Goal: Task Accomplishment & Management: Complete application form

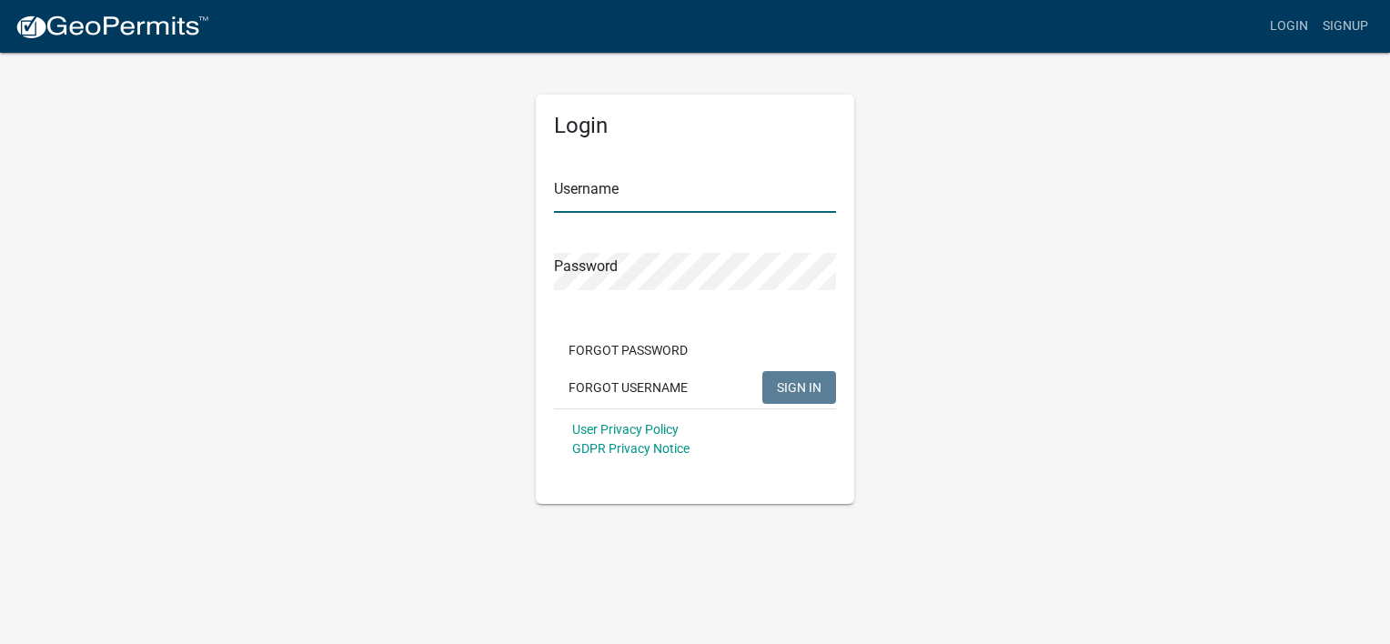
click at [619, 198] on input "Username" at bounding box center [695, 194] width 282 height 37
type input "[EMAIL_ADDRESS][DOMAIN_NAME]"
click at [656, 348] on button "Forgot Password" at bounding box center [628, 350] width 148 height 33
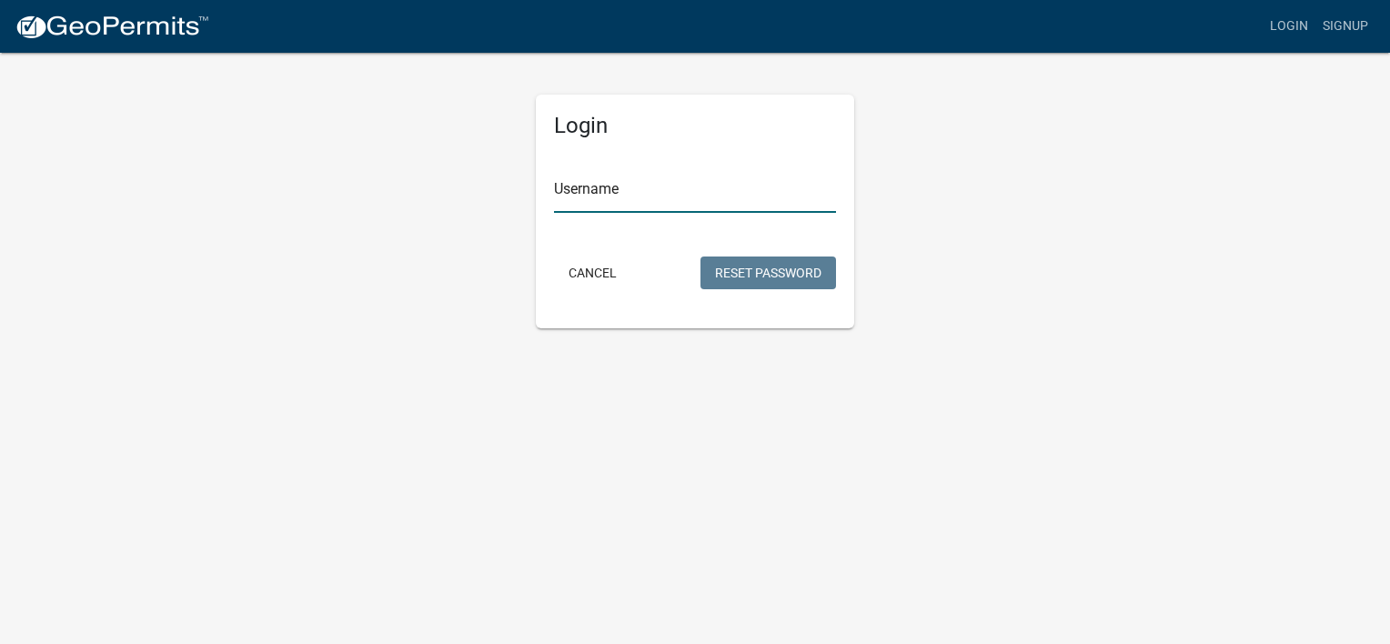
click at [702, 196] on input "Username" at bounding box center [695, 194] width 282 height 37
click at [700, 256] on button "Reset Password" at bounding box center [767, 272] width 135 height 33
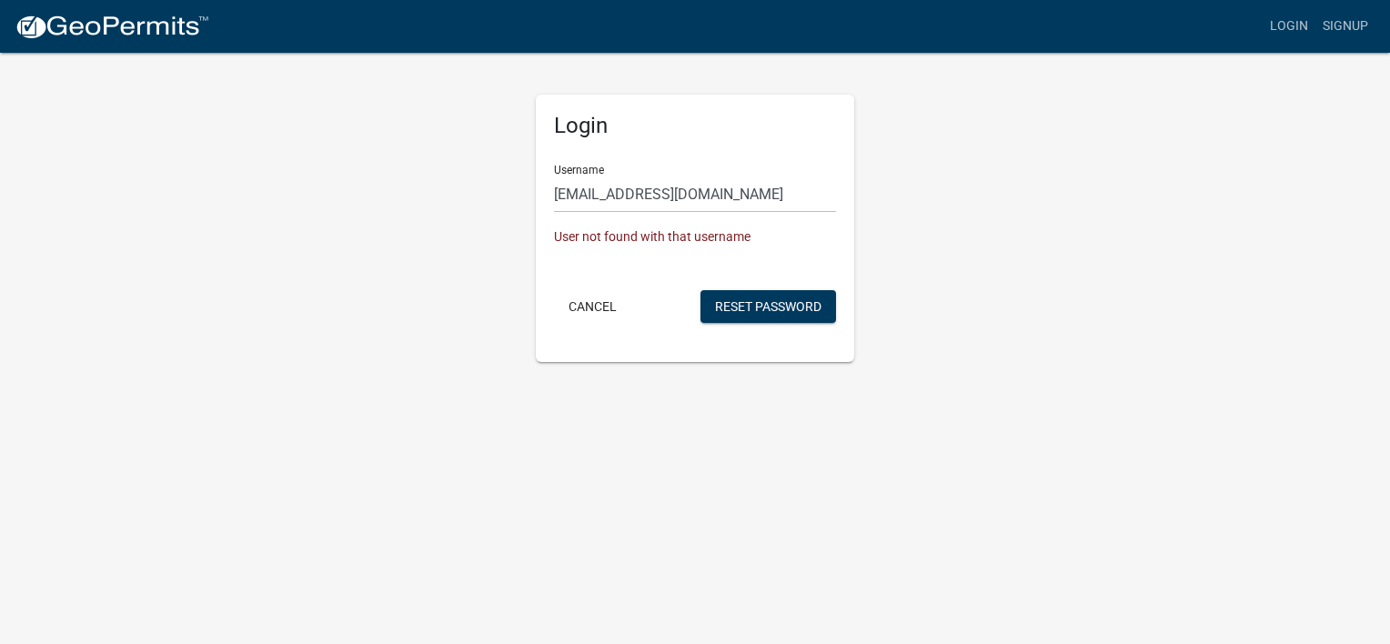
click at [960, 87] on div "Login Username melissaepitts@gmail.com User not found with that username Cancel…" at bounding box center [694, 206] width 1037 height 311
click at [741, 188] on input "[EMAIL_ADDRESS][DOMAIN_NAME]" at bounding box center [695, 194] width 282 height 37
paste input "MPitts25"
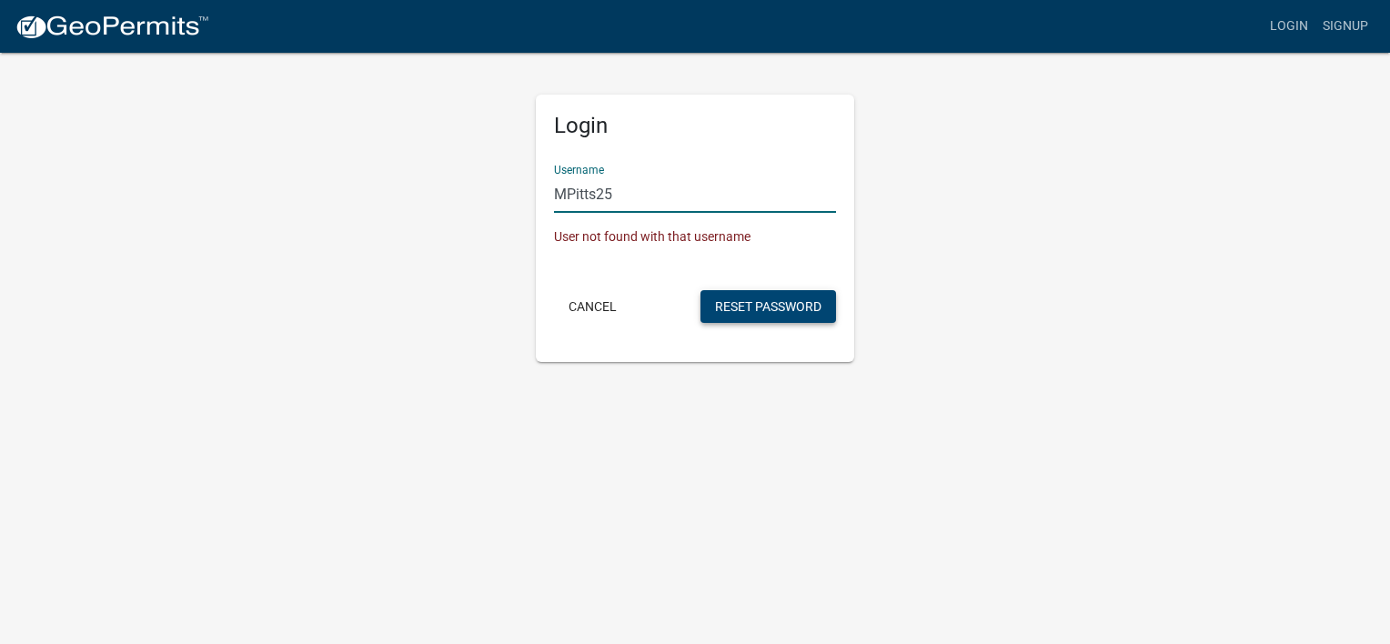
type input "MPitts25"
click at [745, 306] on button "Reset Password" at bounding box center [767, 306] width 135 height 33
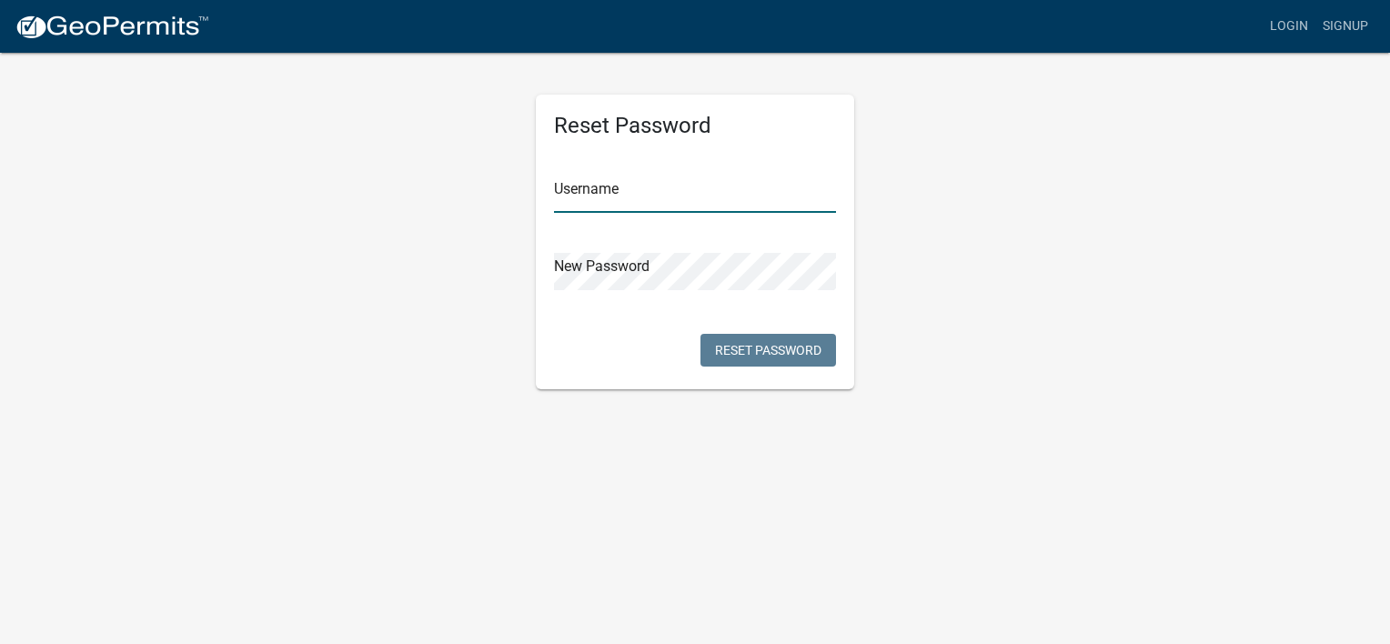
click at [609, 192] on input "text" at bounding box center [695, 194] width 282 height 37
paste input "MPitts25"
type input "MPitts25"
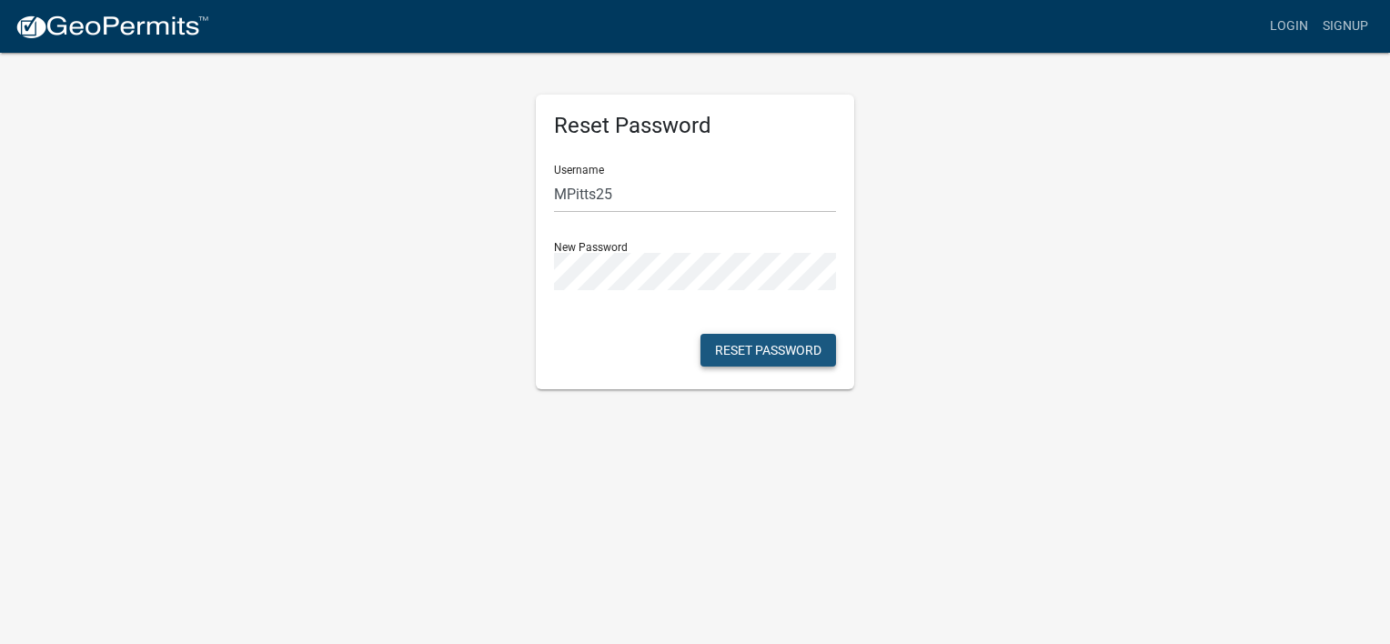
click at [786, 357] on button "Reset Password" at bounding box center [767, 350] width 135 height 33
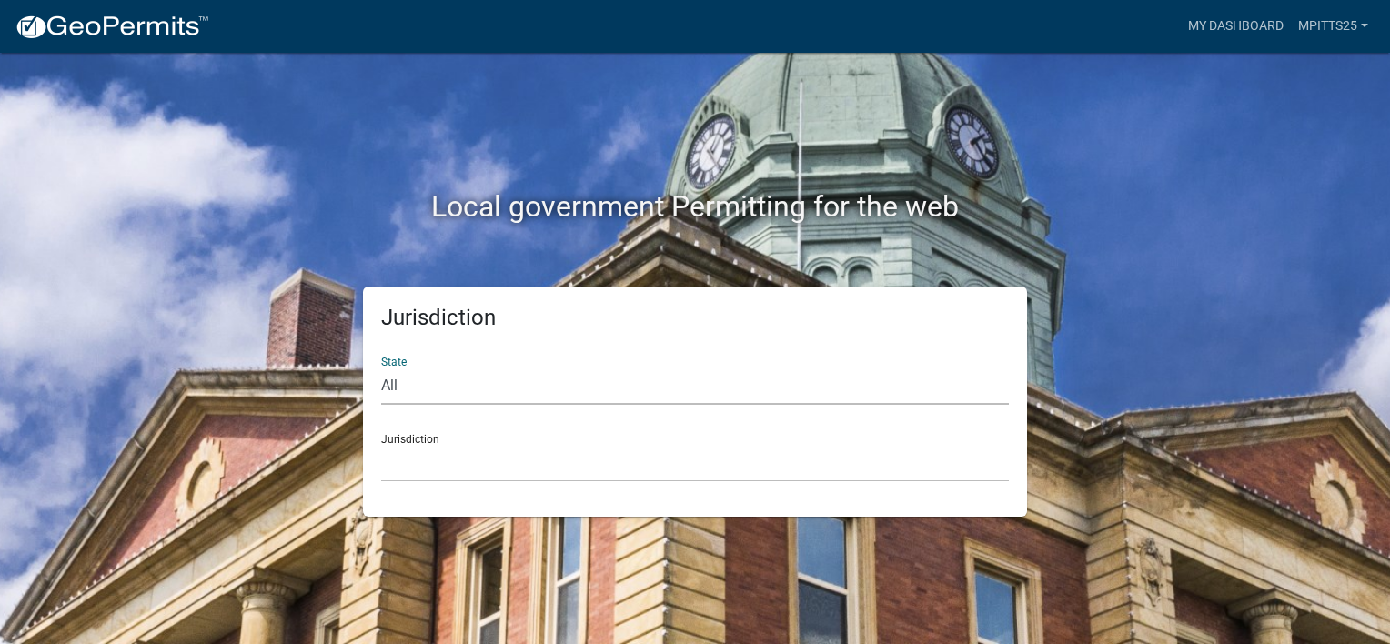
click at [455, 402] on select "All [US_STATE] [US_STATE] [US_STATE] [US_STATE] [US_STATE] [US_STATE] [US_STATE…" at bounding box center [694, 385] width 627 height 37
select select "[US_STATE]"
click at [381, 367] on select "All [US_STATE] [US_STATE] [US_STATE] [US_STATE] [US_STATE] [US_STATE] [US_STATE…" at bounding box center [694, 385] width 627 height 37
drag, startPoint x: 473, startPoint y: 460, endPoint x: 473, endPoint y: 471, distance: 10.9
click at [473, 460] on select "City of [GEOGRAPHIC_DATA], [US_STATE] City of [GEOGRAPHIC_DATA], [US_STATE] Cit…" at bounding box center [694, 463] width 627 height 37
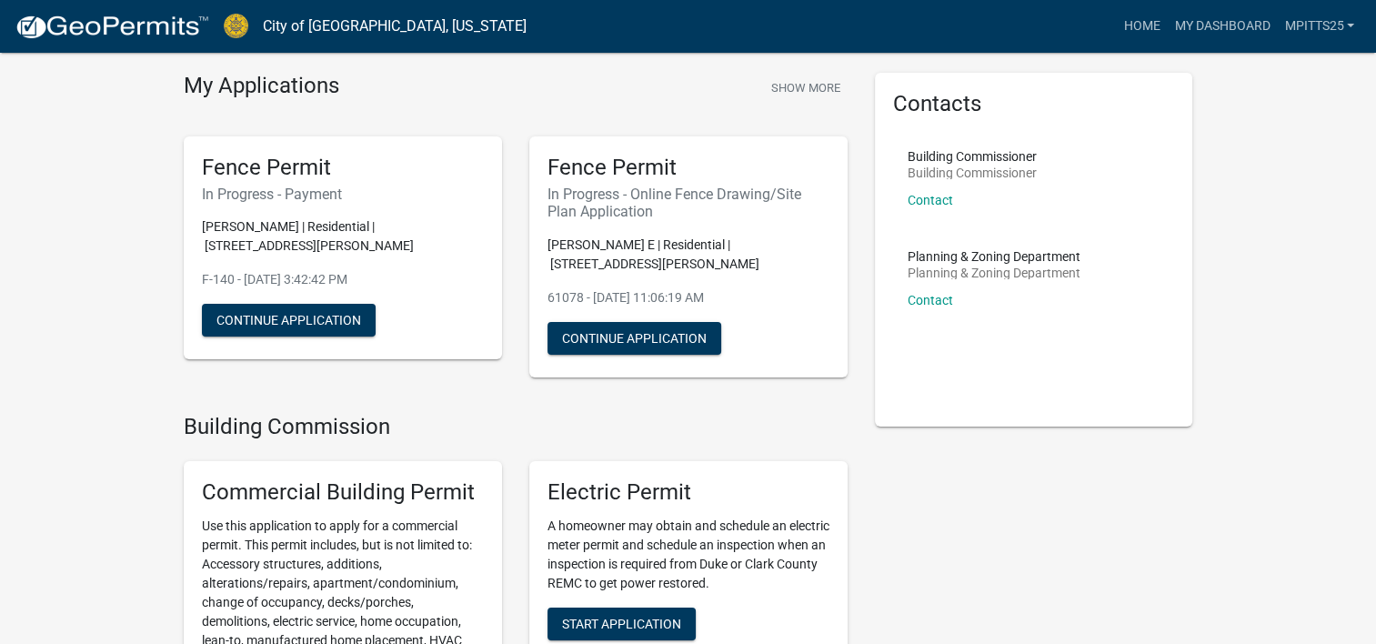
scroll to position [91, 0]
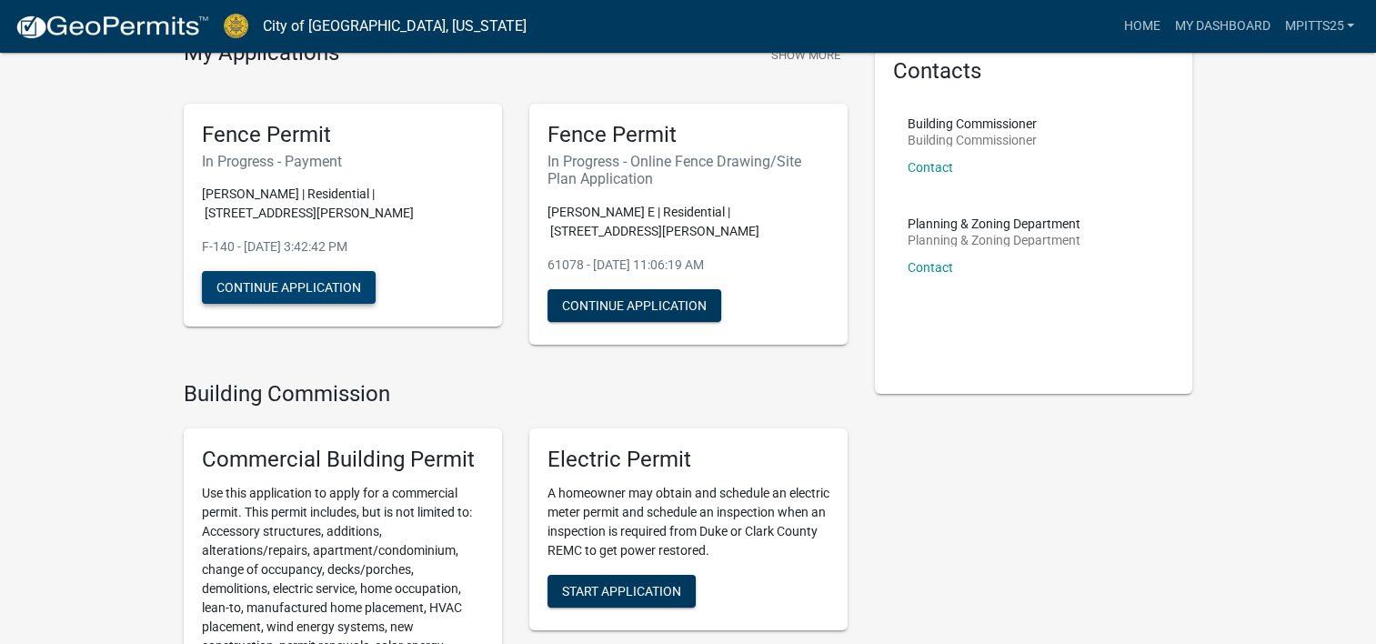
click at [362, 282] on button "Continue Application" at bounding box center [289, 287] width 174 height 33
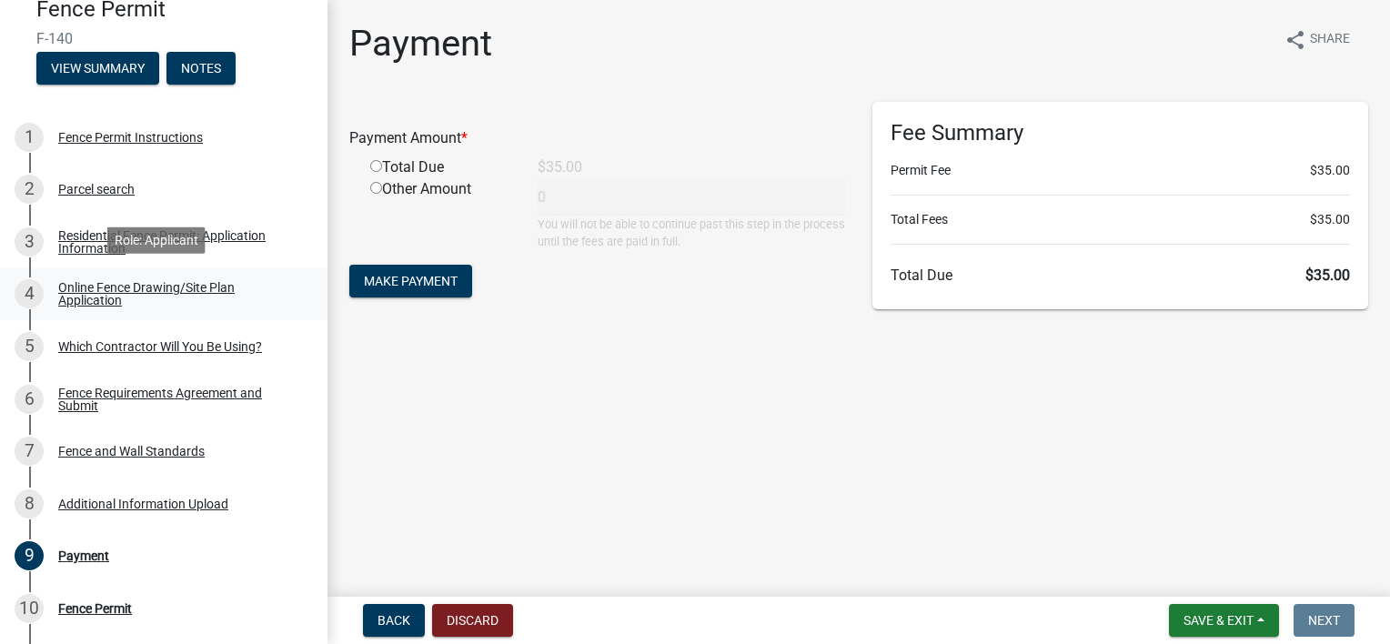
scroll to position [182, 0]
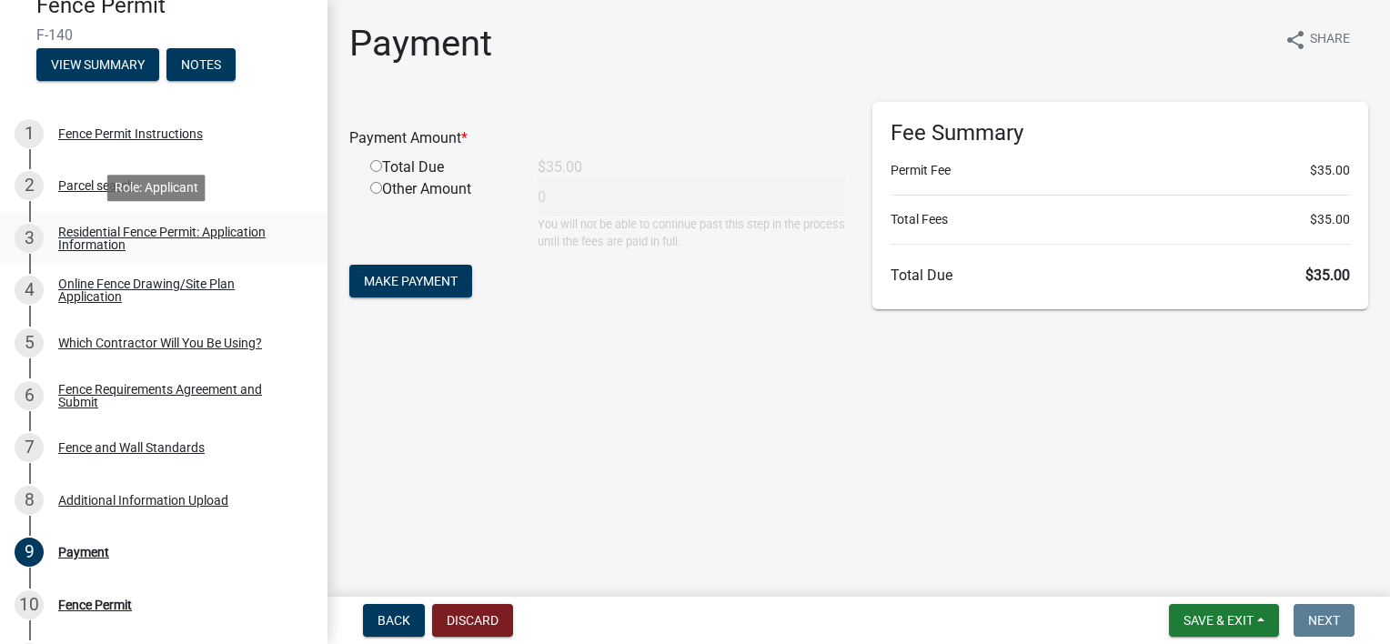
click at [148, 221] on link "3 Residential Fence Permit: Application Information" at bounding box center [163, 238] width 327 height 53
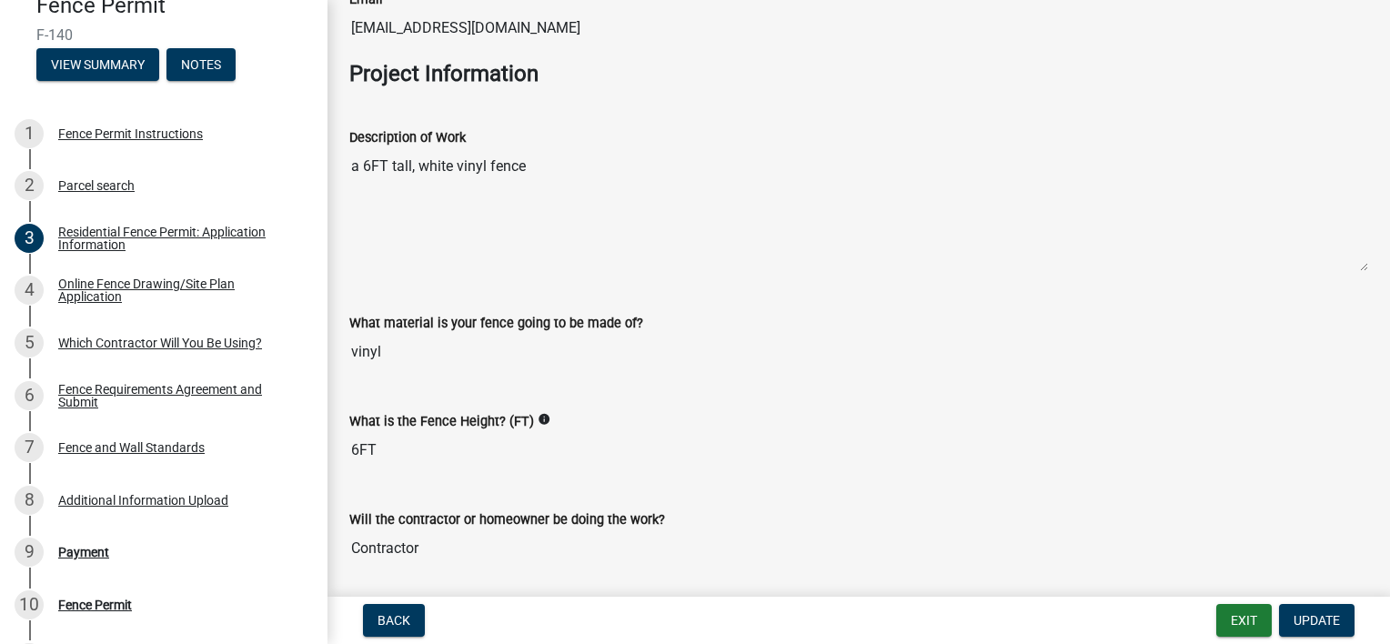
scroll to position [1265, 0]
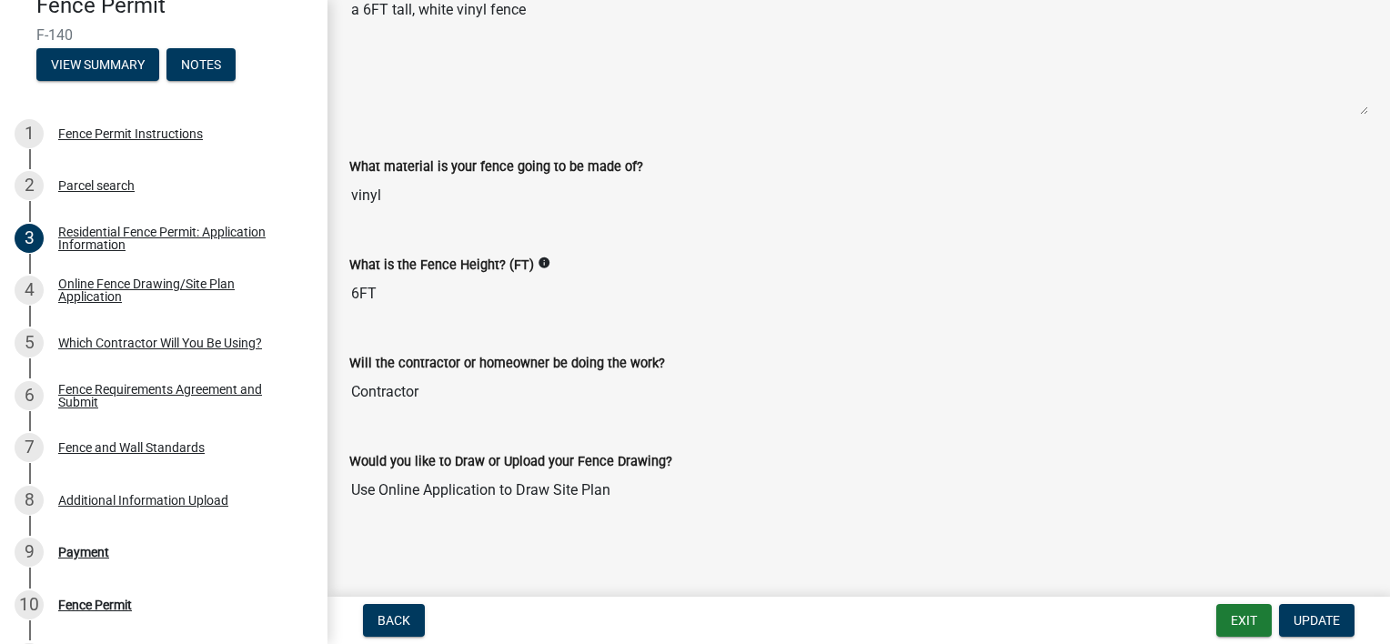
click at [540, 256] on icon "info" at bounding box center [543, 262] width 13 height 13
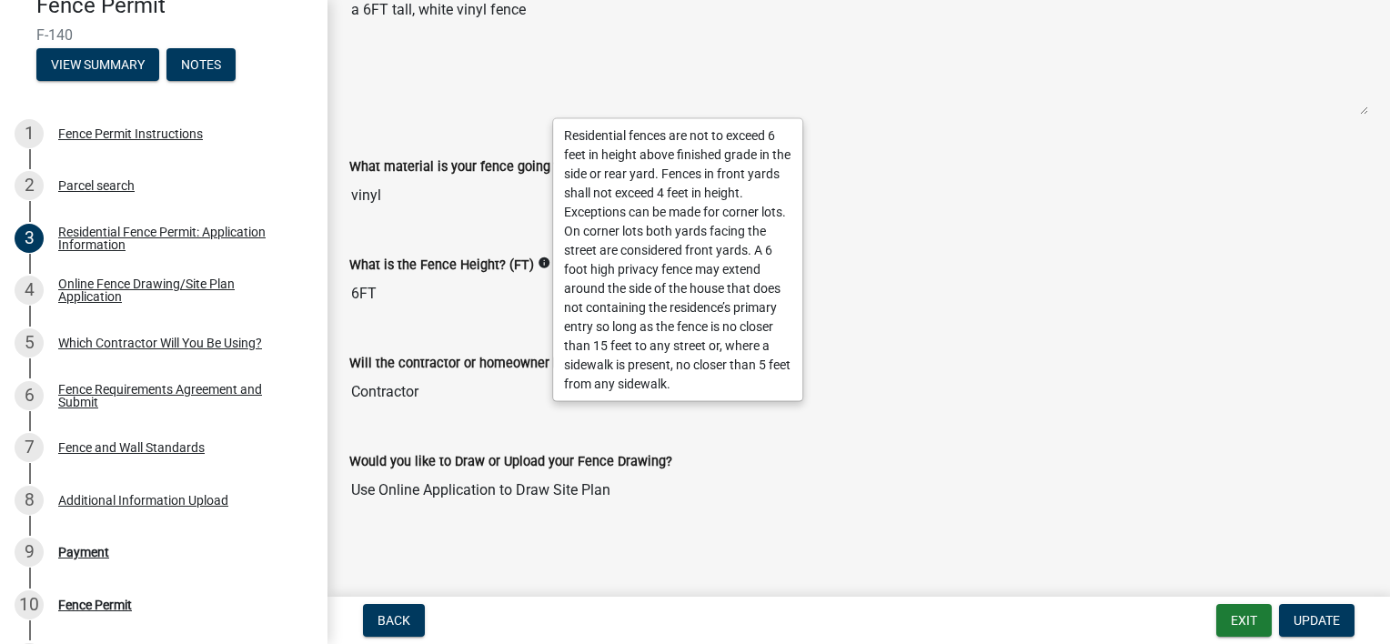
click at [365, 264] on label "What is the Fence Height? (FT)" at bounding box center [441, 265] width 185 height 13
click at [365, 276] on input "6FT" at bounding box center [858, 294] width 1018 height 36
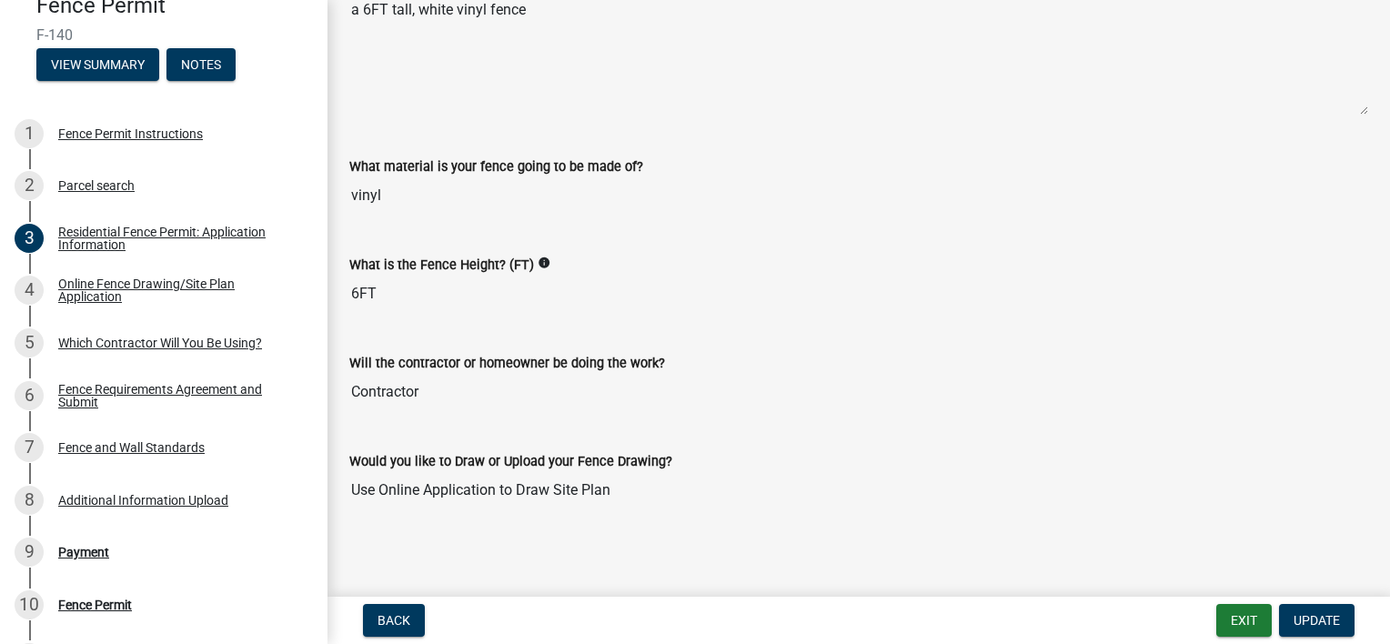
click at [367, 286] on input "6FT" at bounding box center [858, 294] width 1018 height 36
click at [1333, 619] on span "Update" at bounding box center [1316, 620] width 46 height 15
click at [1336, 620] on span "Update" at bounding box center [1316, 620] width 46 height 15
click at [1331, 618] on span "Update" at bounding box center [1316, 620] width 46 height 15
drag, startPoint x: 787, startPoint y: 289, endPoint x: 934, endPoint y: 56, distance: 275.5
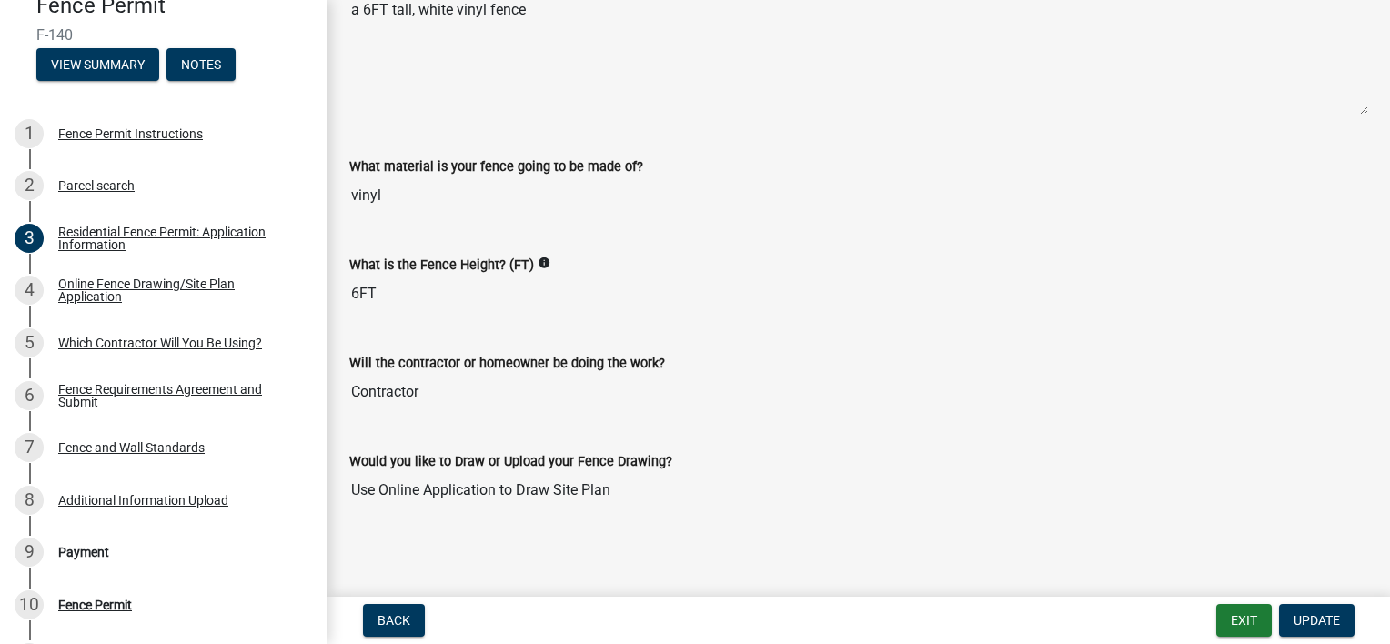
click at [825, 233] on div "What is the Fence Height? (FT) info 6FT" at bounding box center [858, 270] width 1018 height 84
drag, startPoint x: 418, startPoint y: 286, endPoint x: 351, endPoint y: 298, distance: 68.5
click at [415, 286] on input "6FT" at bounding box center [858, 294] width 1018 height 36
drag, startPoint x: 374, startPoint y: 288, endPoint x: 346, endPoint y: 289, distance: 28.2
click at [346, 289] on div "What is the Fence Height? (FT) info 6FT" at bounding box center [859, 277] width 1046 height 98
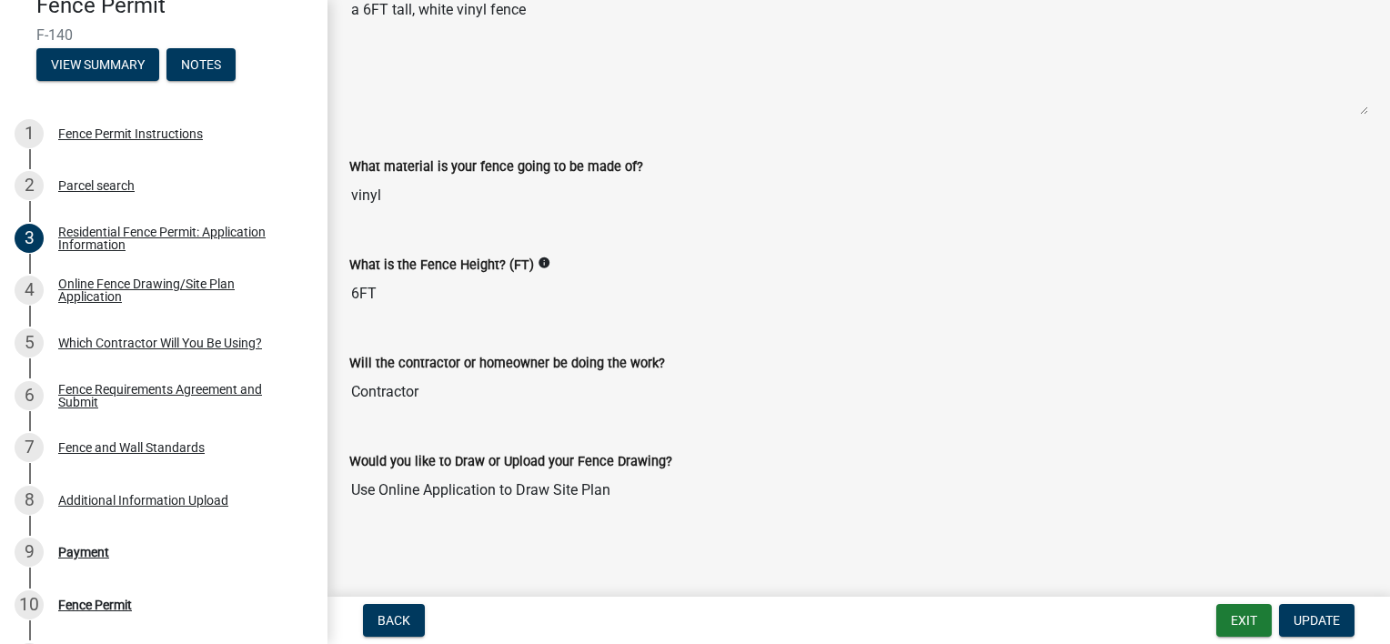
drag, startPoint x: 346, startPoint y: 289, endPoint x: 685, endPoint y: 452, distance: 376.2
click at [685, 452] on div "Would you like to Draw or Upload your Fence Drawing?" at bounding box center [858, 461] width 1018 height 22
click at [529, 284] on input "6FT" at bounding box center [858, 294] width 1018 height 36
click at [526, 266] on label "What is the Fence Height? (FT)" at bounding box center [441, 265] width 185 height 13
drag, startPoint x: 526, startPoint y: 266, endPoint x: 480, endPoint y: 286, distance: 49.7
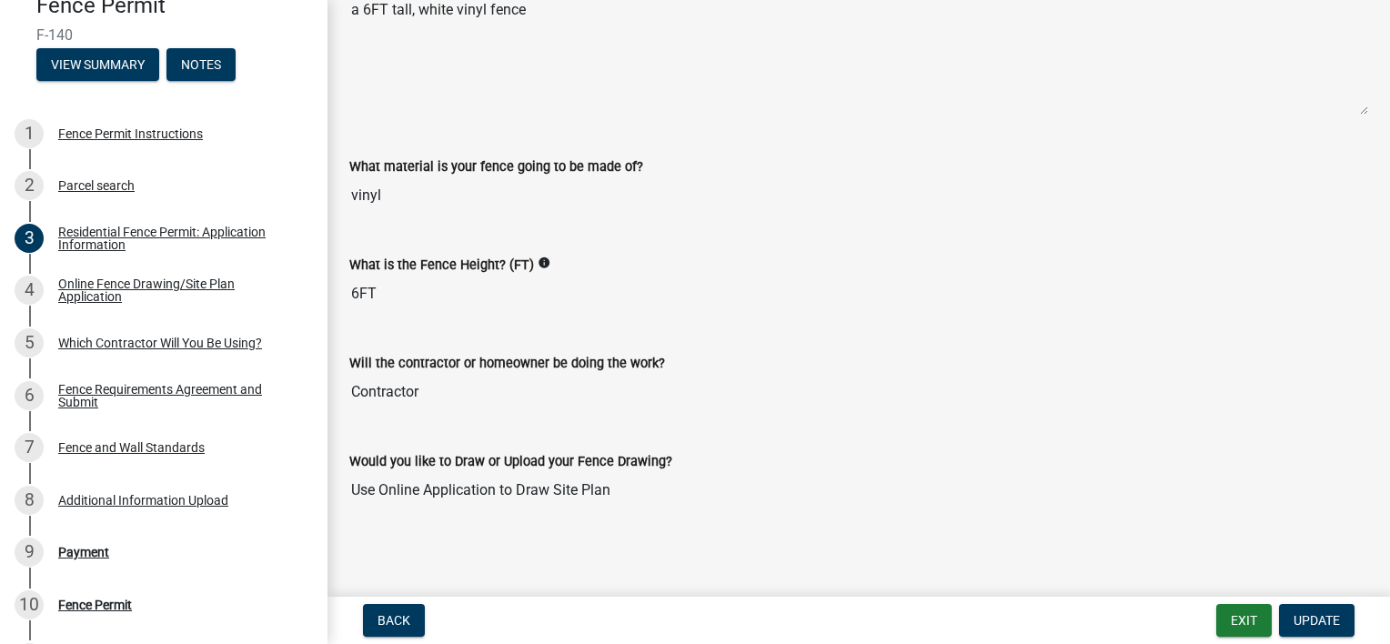
click at [500, 286] on input "6FT" at bounding box center [858, 294] width 1018 height 36
click at [473, 284] on input "6FT" at bounding box center [858, 294] width 1018 height 36
drag, startPoint x: 462, startPoint y: 291, endPoint x: 414, endPoint y: 288, distance: 48.3
click at [455, 292] on input "6FT" at bounding box center [858, 294] width 1018 height 36
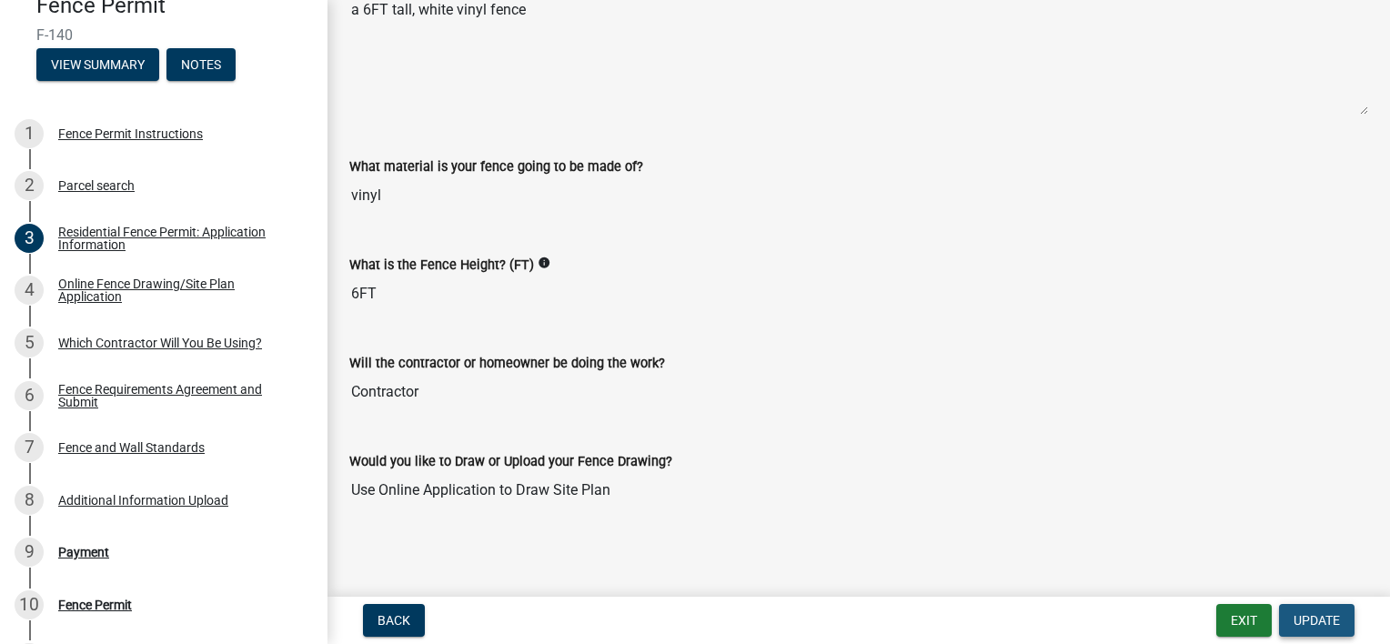
click at [1310, 609] on button "Update" at bounding box center [1316, 620] width 75 height 33
click at [549, 292] on input "6FT" at bounding box center [858, 294] width 1018 height 36
click at [537, 259] on icon "info" at bounding box center [543, 262] width 13 height 13
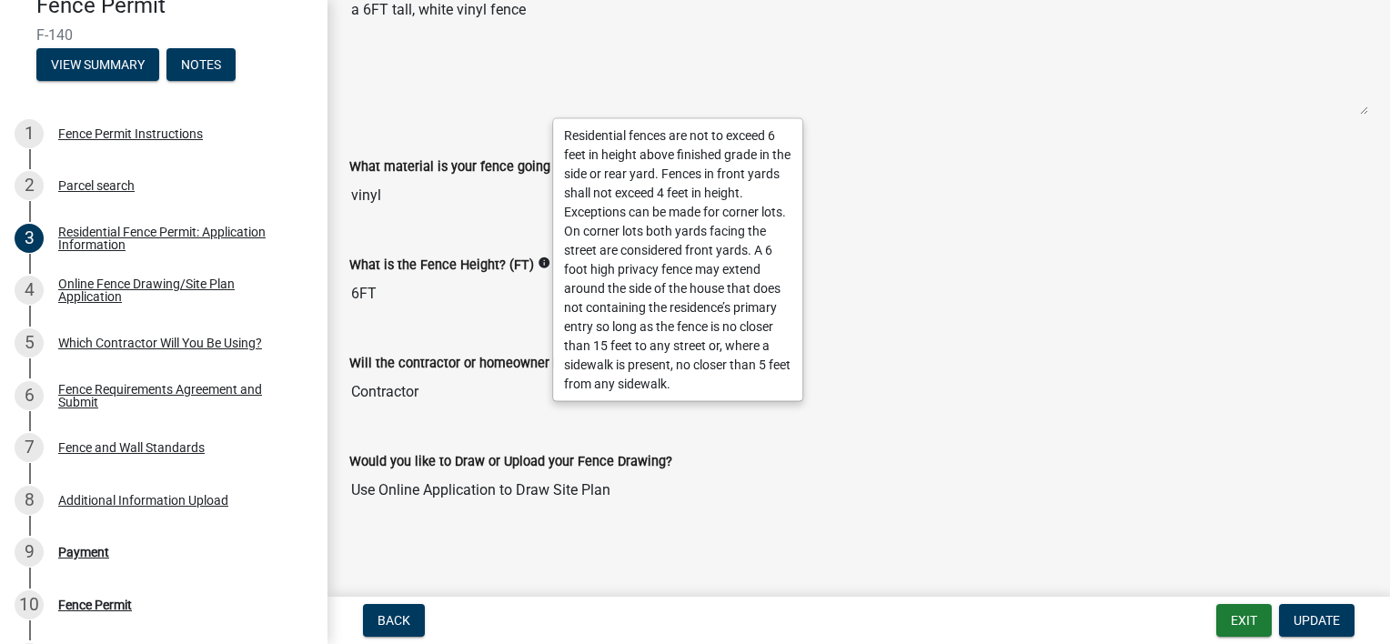
click at [491, 276] on input "6FT" at bounding box center [858, 294] width 1018 height 36
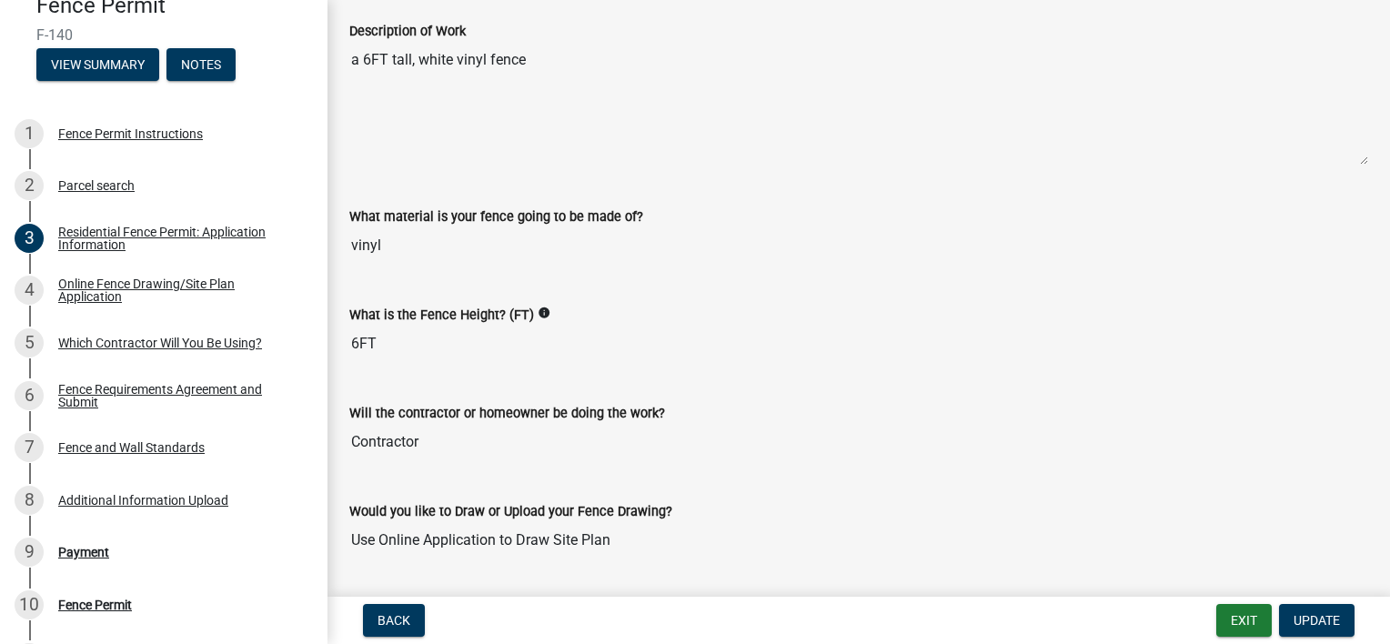
scroll to position [1174, 0]
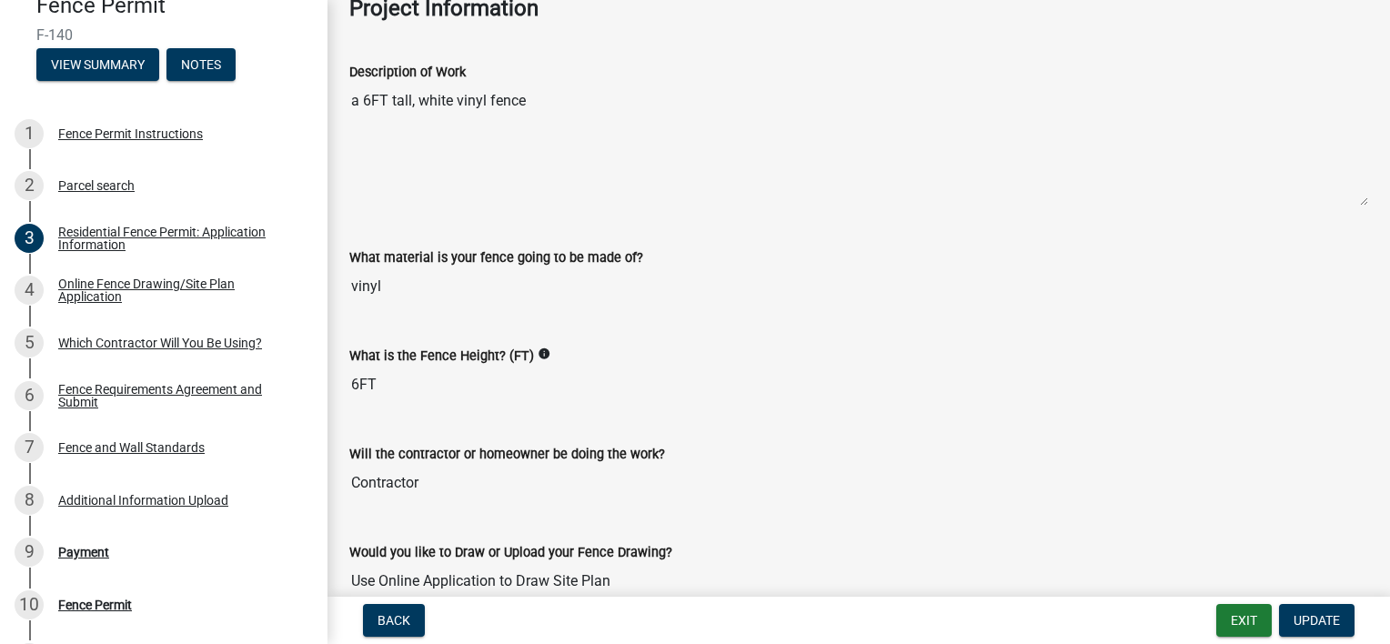
click at [366, 373] on input "6FT" at bounding box center [858, 384] width 1018 height 36
click at [356, 378] on input "6FT" at bounding box center [858, 384] width 1018 height 36
drag, startPoint x: 356, startPoint y: 378, endPoint x: 400, endPoint y: 384, distance: 44.0
click at [402, 389] on input "6FT" at bounding box center [858, 384] width 1018 height 36
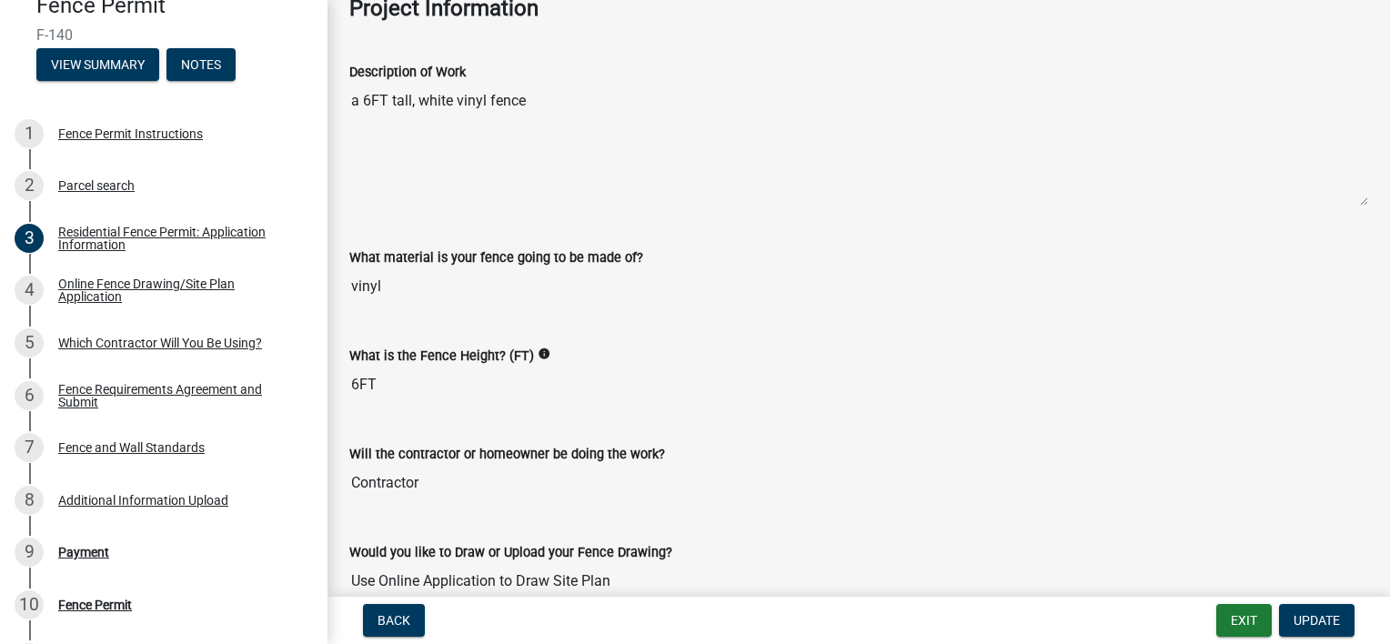
click at [400, 381] on input "6FT" at bounding box center [858, 384] width 1018 height 36
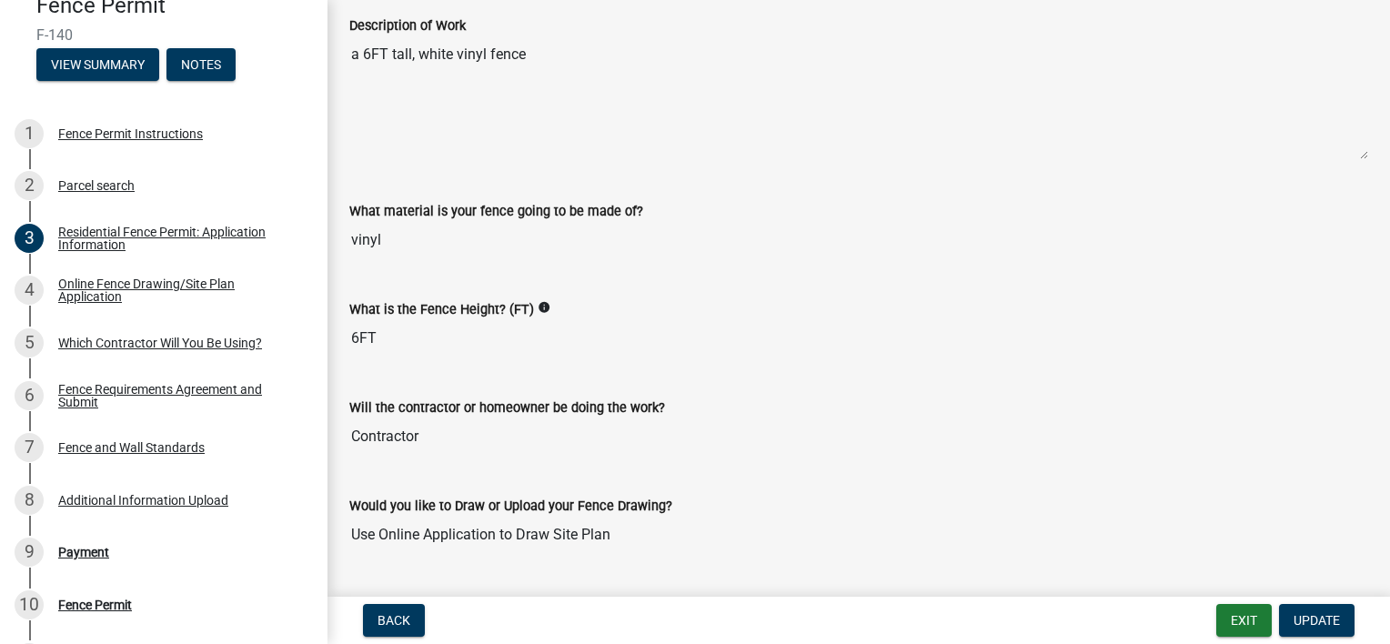
scroll to position [1265, 0]
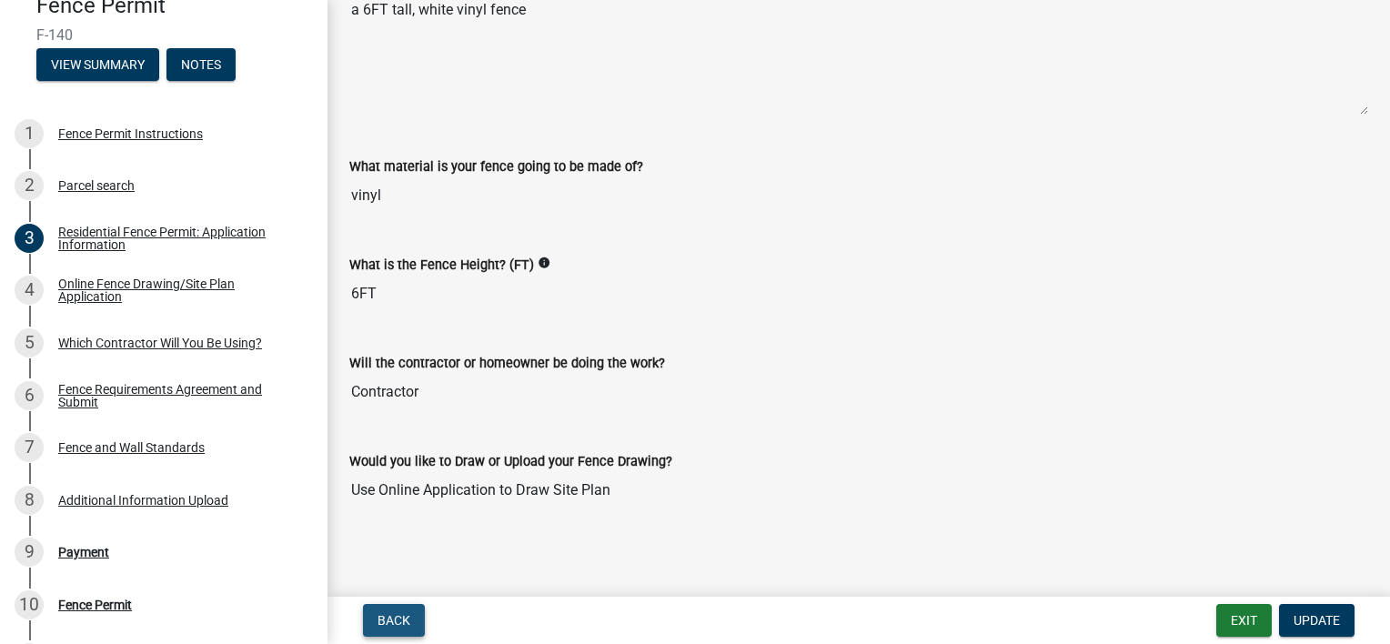
click at [398, 613] on span "Back" at bounding box center [393, 620] width 33 height 15
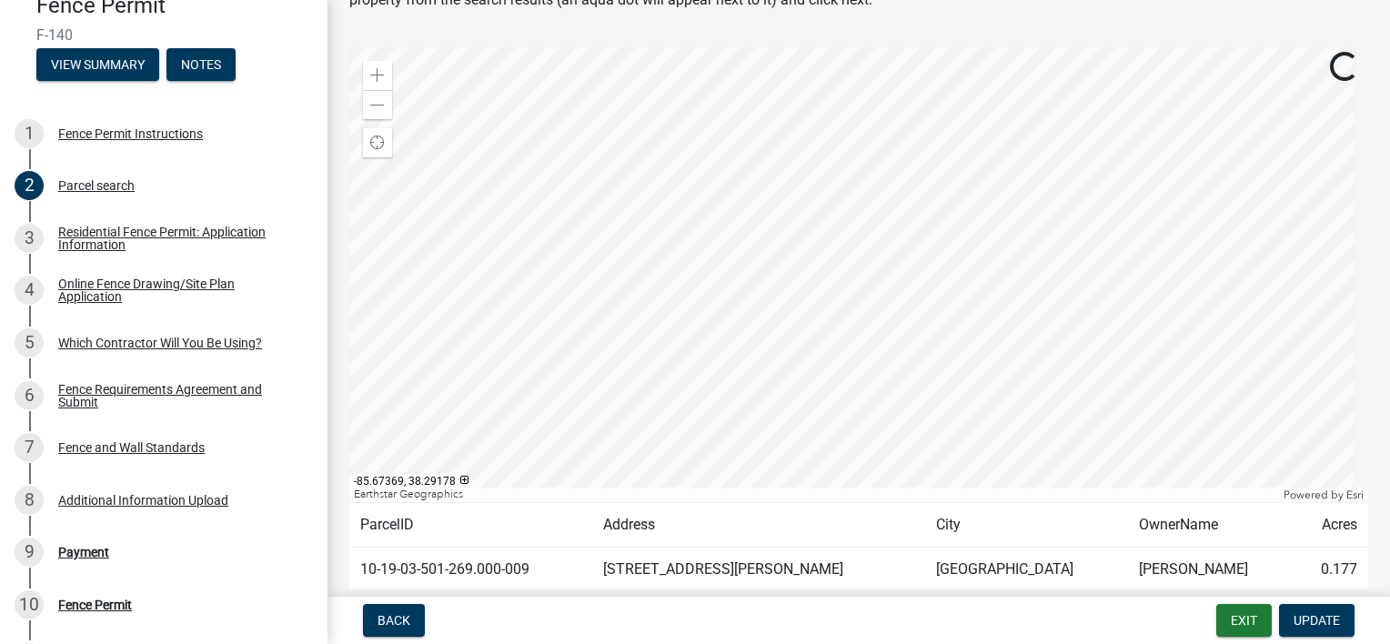
scroll to position [178, 0]
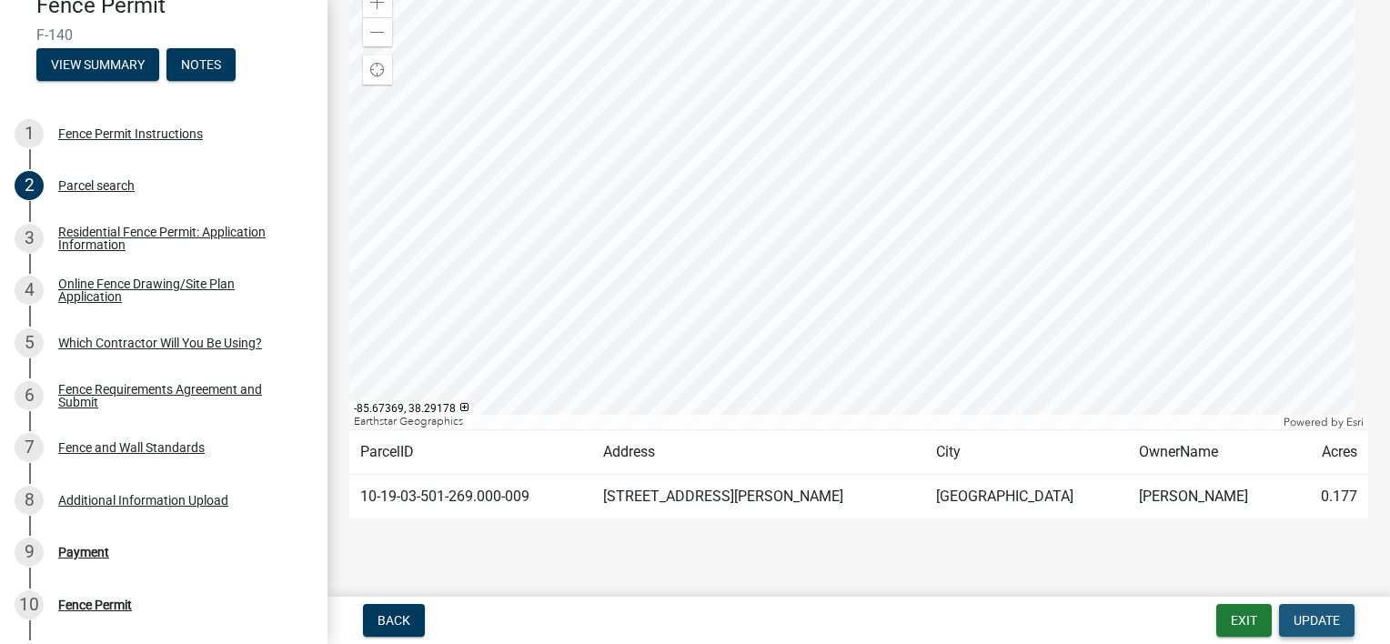
click at [1321, 617] on span "Update" at bounding box center [1316, 620] width 46 height 15
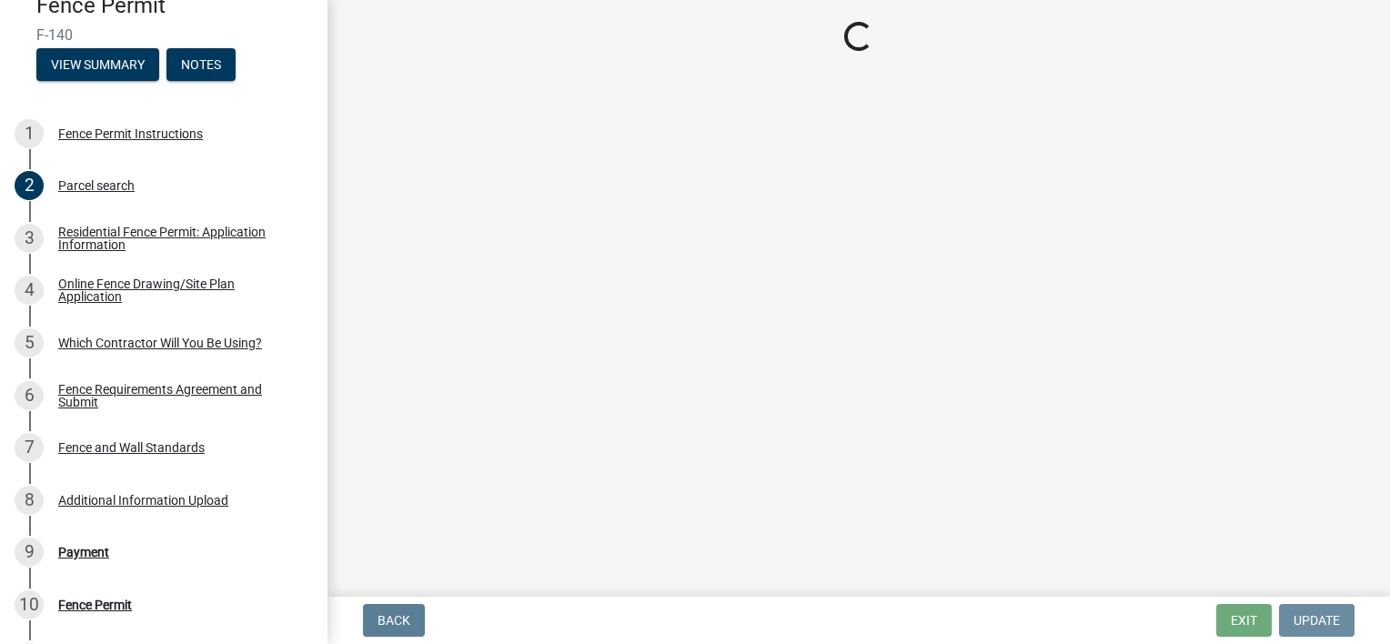
scroll to position [0, 0]
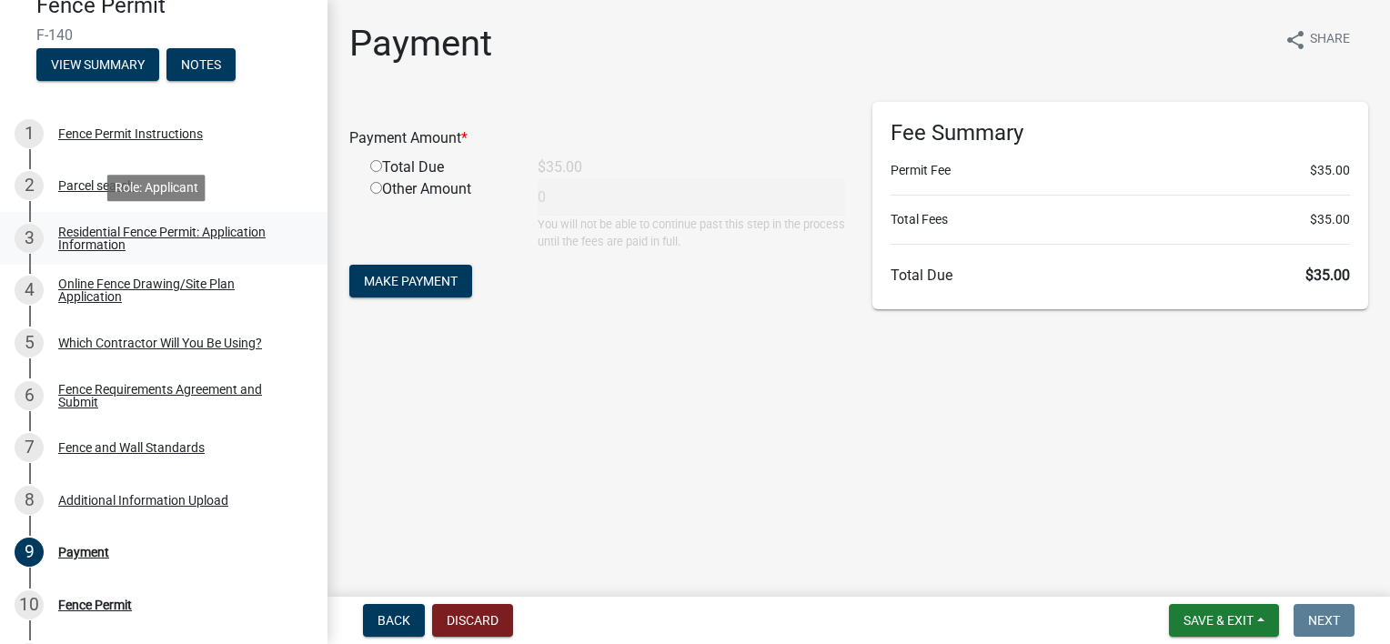
click at [116, 231] on div "Residential Fence Permit: Application Information" at bounding box center [178, 238] width 240 height 25
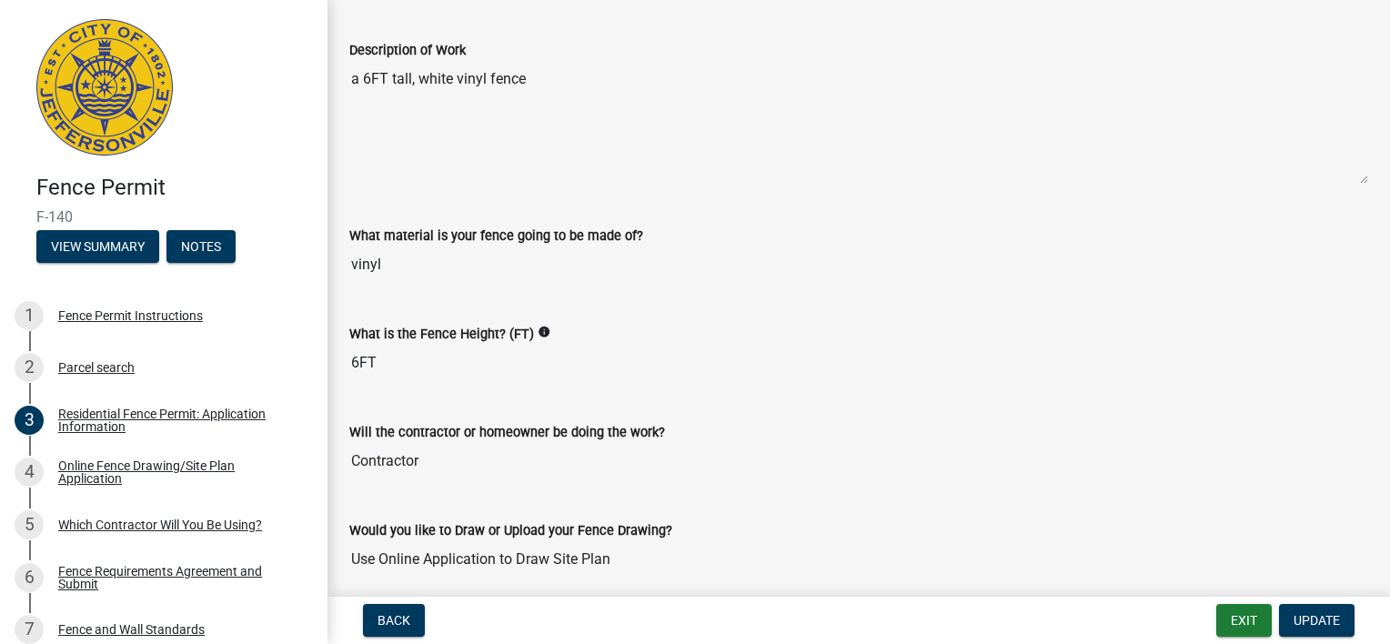
scroll to position [1265, 0]
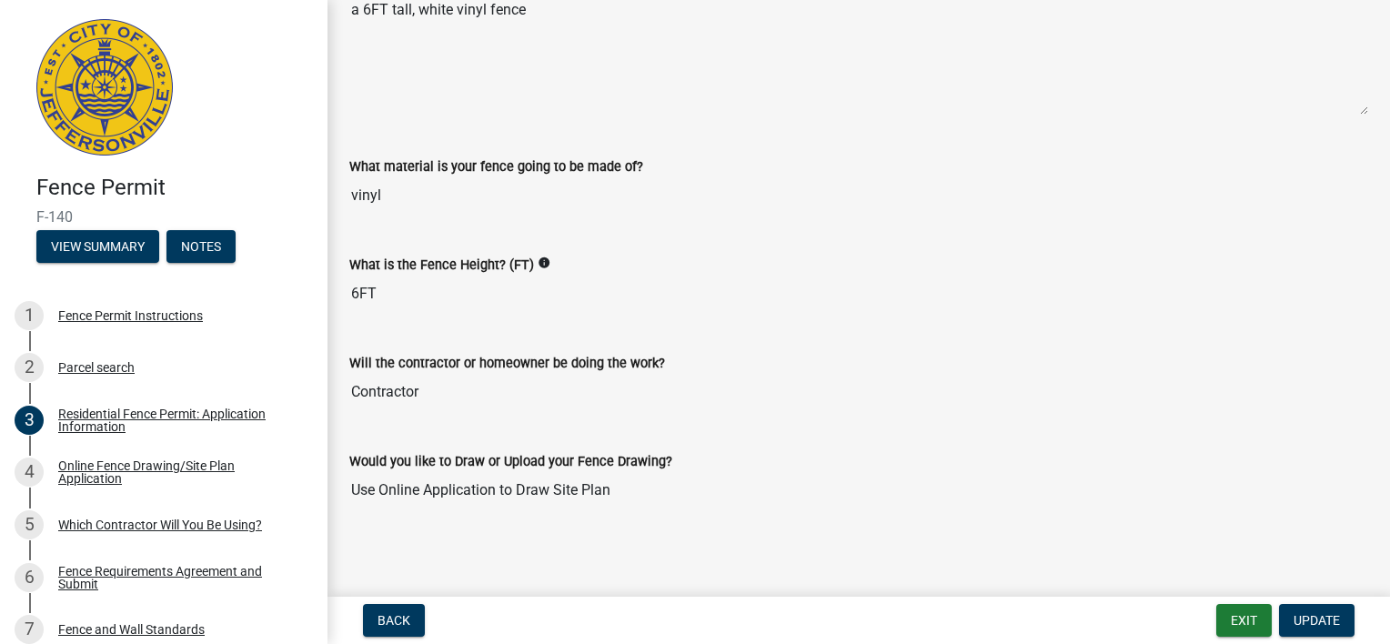
drag, startPoint x: 415, startPoint y: 298, endPoint x: 397, endPoint y: 300, distance: 17.4
click at [413, 298] on input "6FT" at bounding box center [858, 294] width 1018 height 36
click at [387, 301] on input "6FT" at bounding box center [858, 294] width 1018 height 36
click at [385, 296] on input "6FT" at bounding box center [858, 294] width 1018 height 36
click at [381, 295] on input "6FT" at bounding box center [858, 294] width 1018 height 36
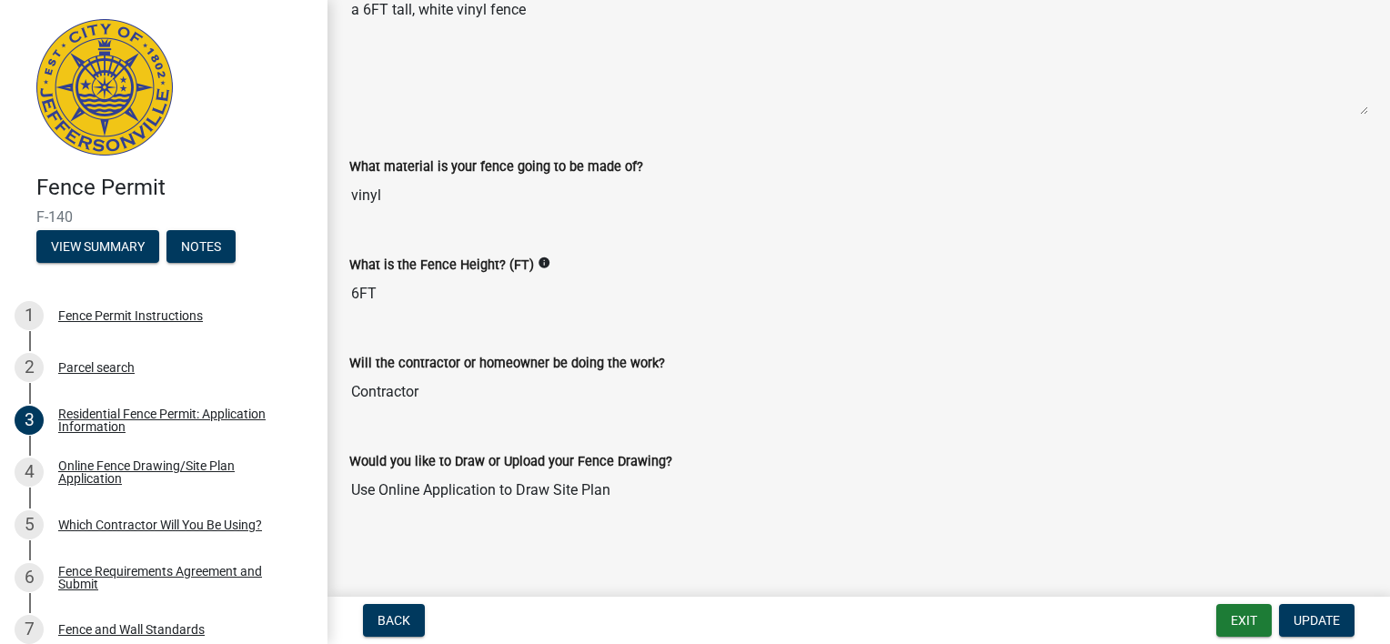
click at [378, 294] on input "6FT" at bounding box center [858, 294] width 1018 height 36
click at [162, 511] on div "5 Which Contractor Will You Be Using?" at bounding box center [157, 524] width 284 height 29
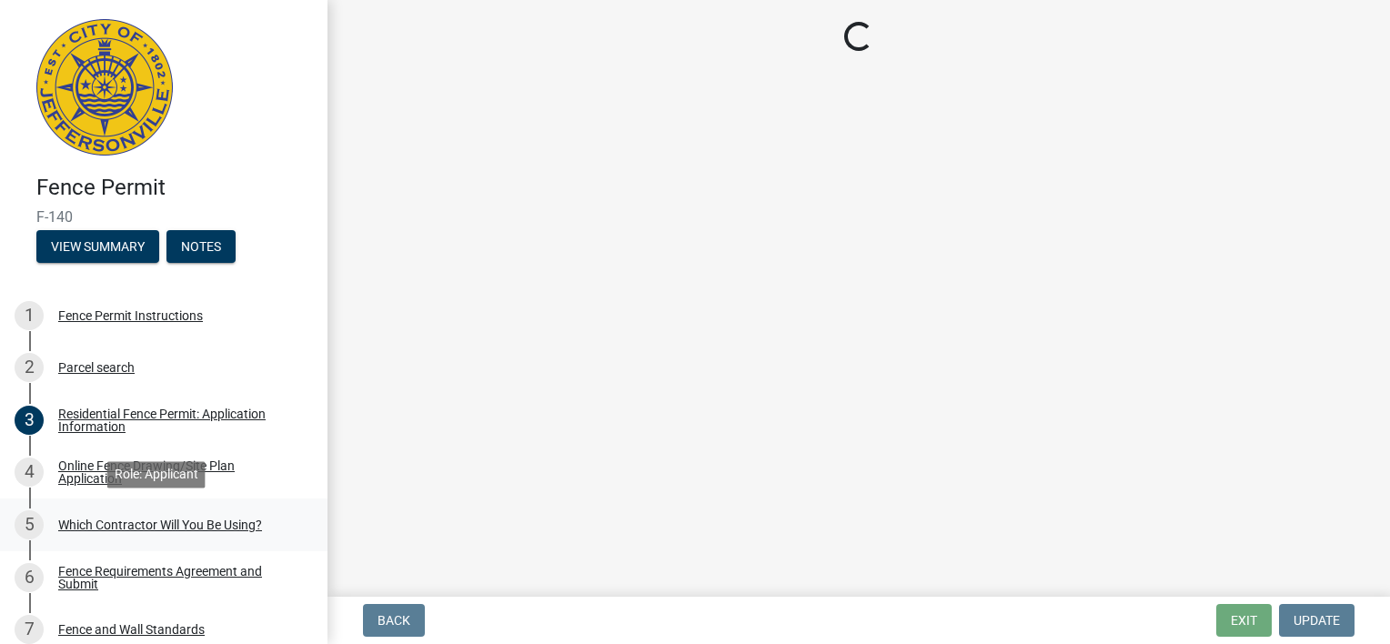
scroll to position [0, 0]
click at [160, 520] on div "Which Contractor Will You Be Using?" at bounding box center [160, 524] width 204 height 13
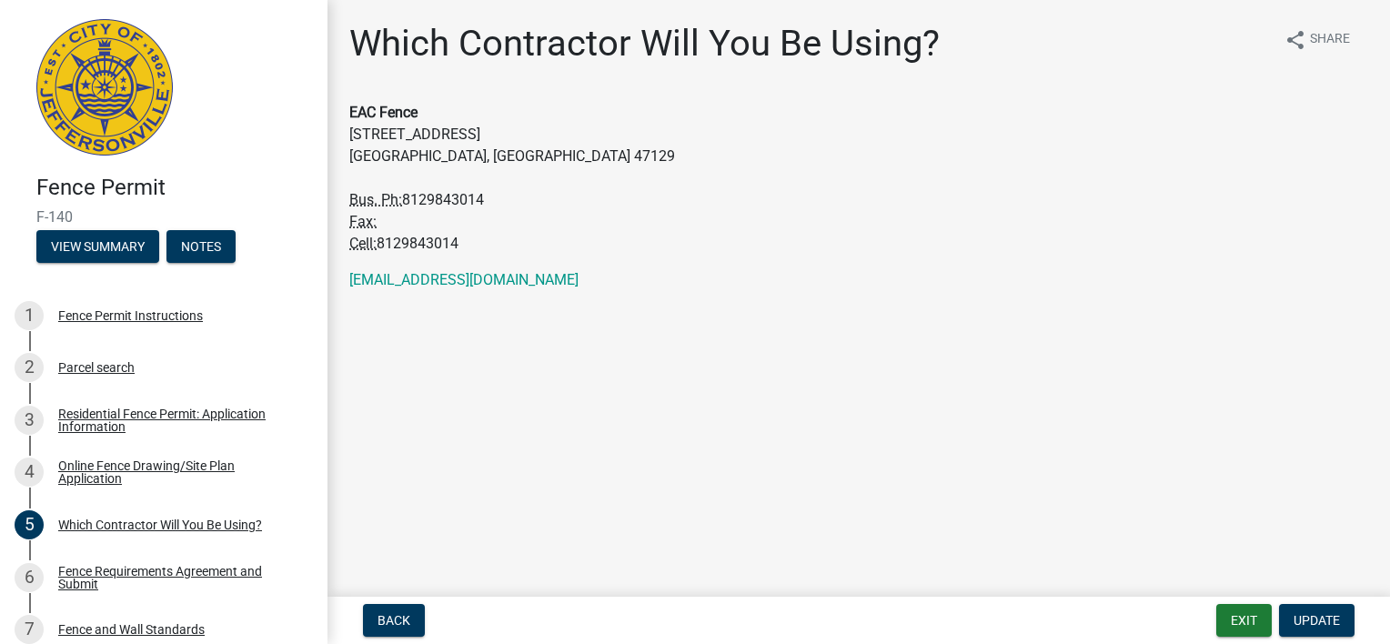
click at [407, 154] on address "EAC Fence [STREET_ADDRESS] Bus. Ph: [PHONE_NUMBER] Fax: Cell: [PHONE_NUMBER]" at bounding box center [858, 178] width 1018 height 153
drag, startPoint x: 385, startPoint y: 91, endPoint x: 382, endPoint y: 113, distance: 22.0
click at [385, 92] on div "Which Contractor Will You Be Using? share Share EAC Fence [STREET_ADDRESS] Bus.…" at bounding box center [859, 165] width 1046 height 286
click at [382, 113] on strong "EAC Fence" at bounding box center [383, 112] width 68 height 17
click at [382, 110] on strong "EAC Fence" at bounding box center [383, 112] width 68 height 17
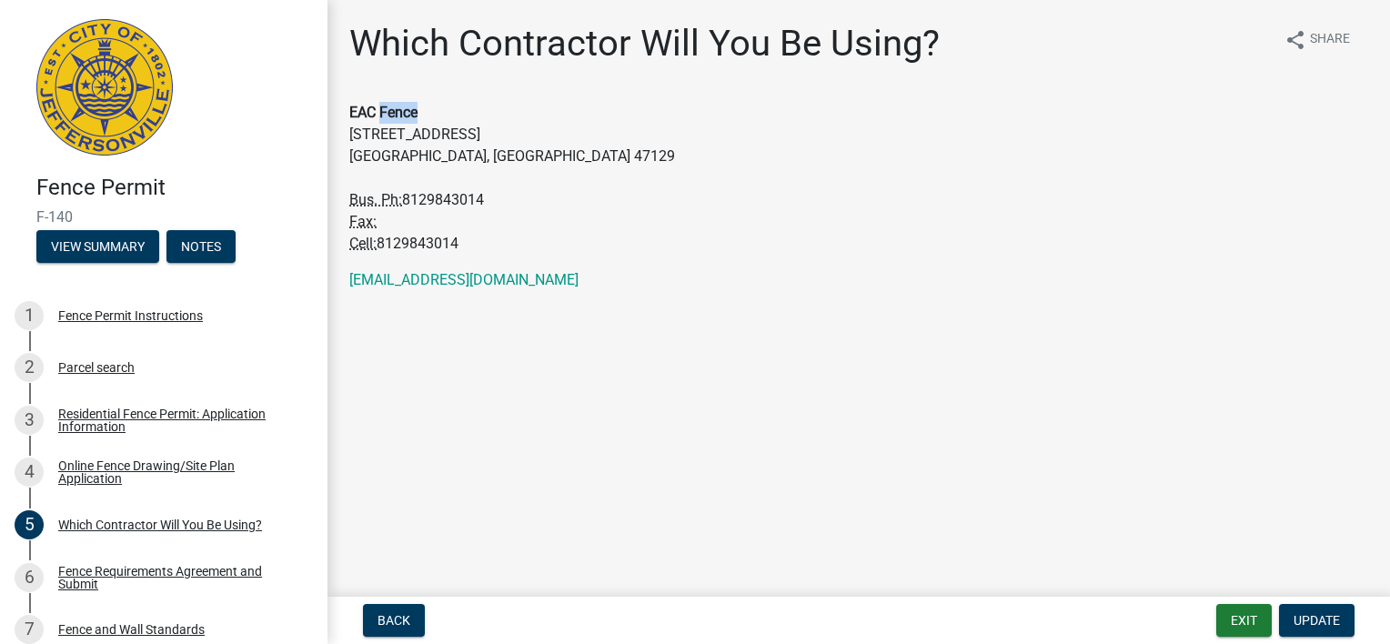
click at [382, 110] on strong "EAC Fence" at bounding box center [383, 112] width 68 height 17
click at [383, 109] on strong "EAC Fence" at bounding box center [383, 112] width 68 height 17
drag, startPoint x: 44, startPoint y: 77, endPoint x: 58, endPoint y: 85, distance: 16.3
click at [45, 79] on img at bounding box center [104, 87] width 136 height 136
click at [104, 248] on button "View Summary" at bounding box center [97, 246] width 123 height 33
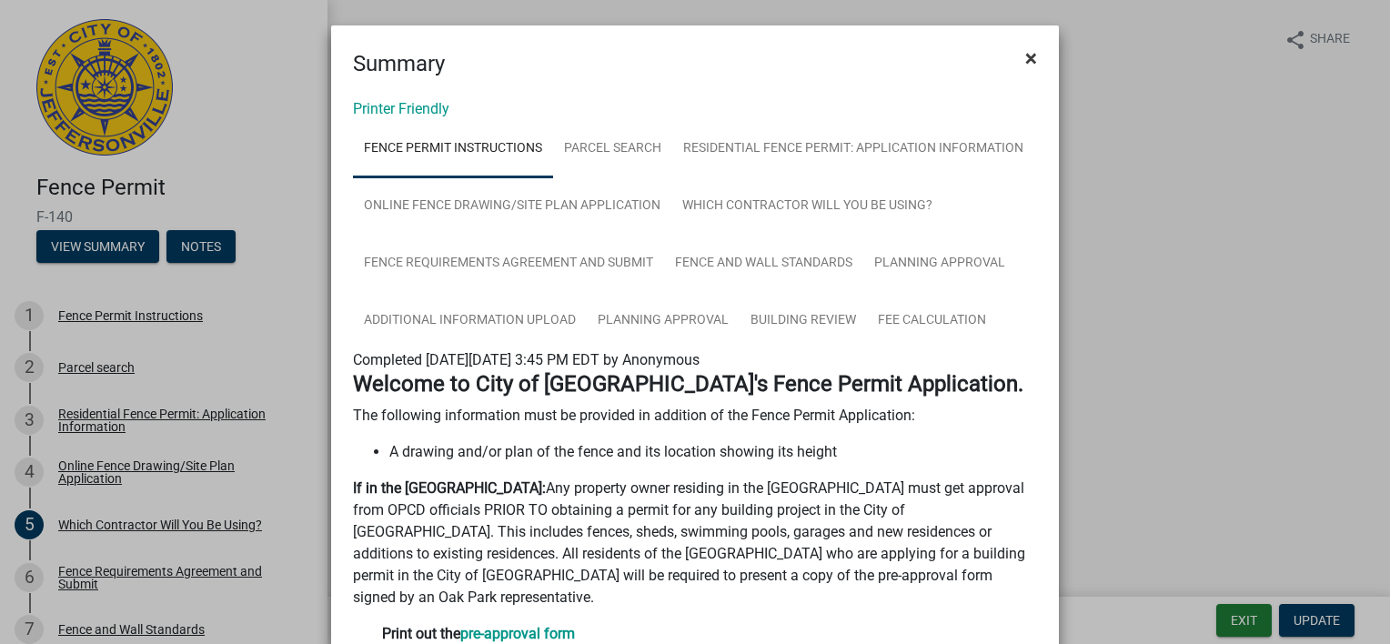
click at [1026, 62] on span "×" at bounding box center [1031, 57] width 12 height 25
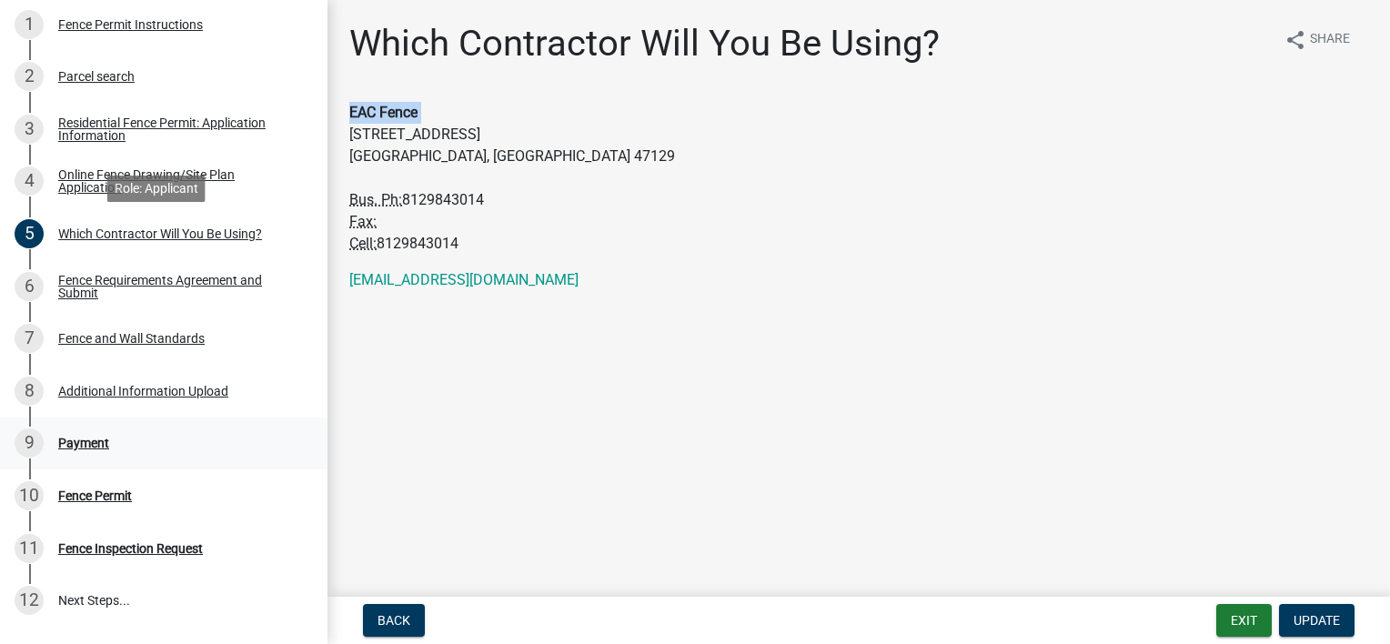
scroll to position [443, 0]
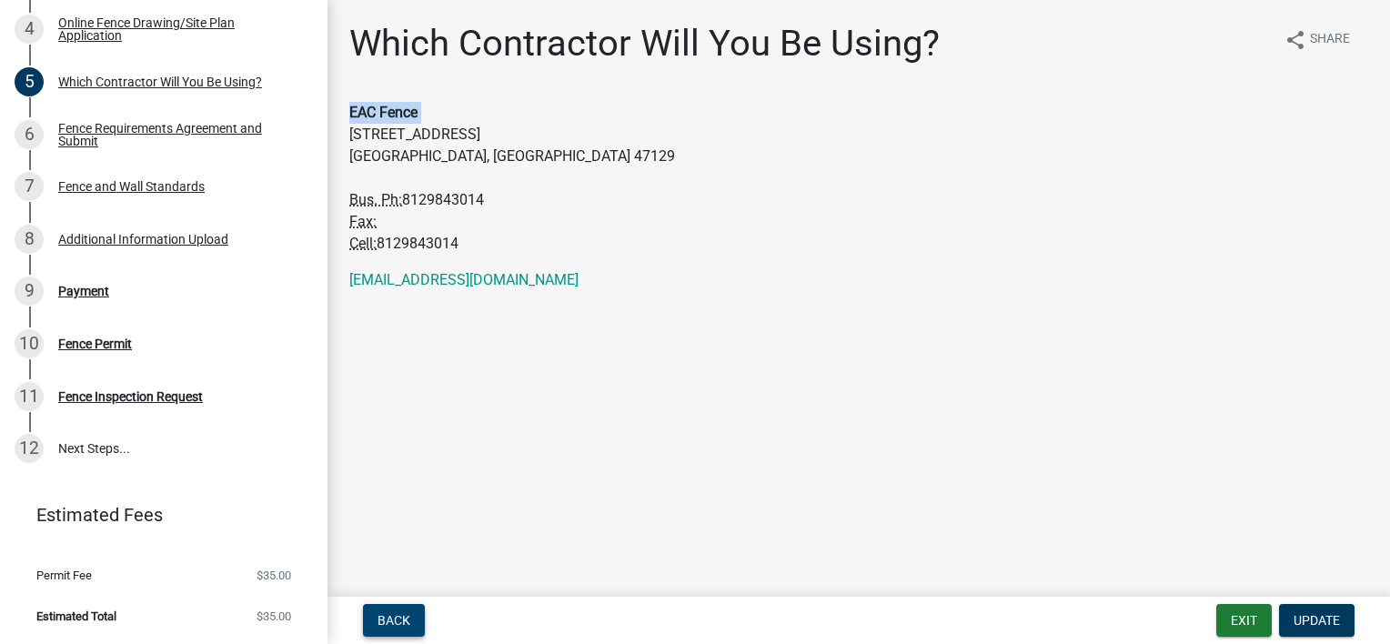
click at [393, 611] on button "Back" at bounding box center [394, 620] width 62 height 33
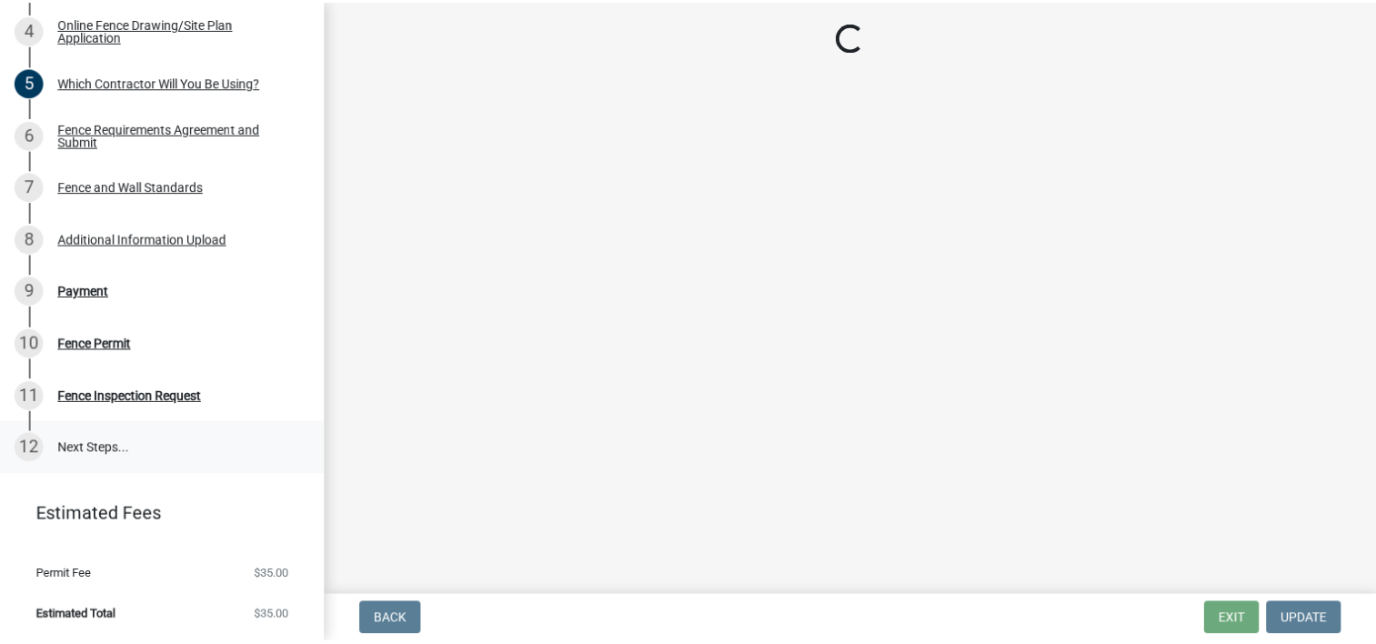
scroll to position [0, 0]
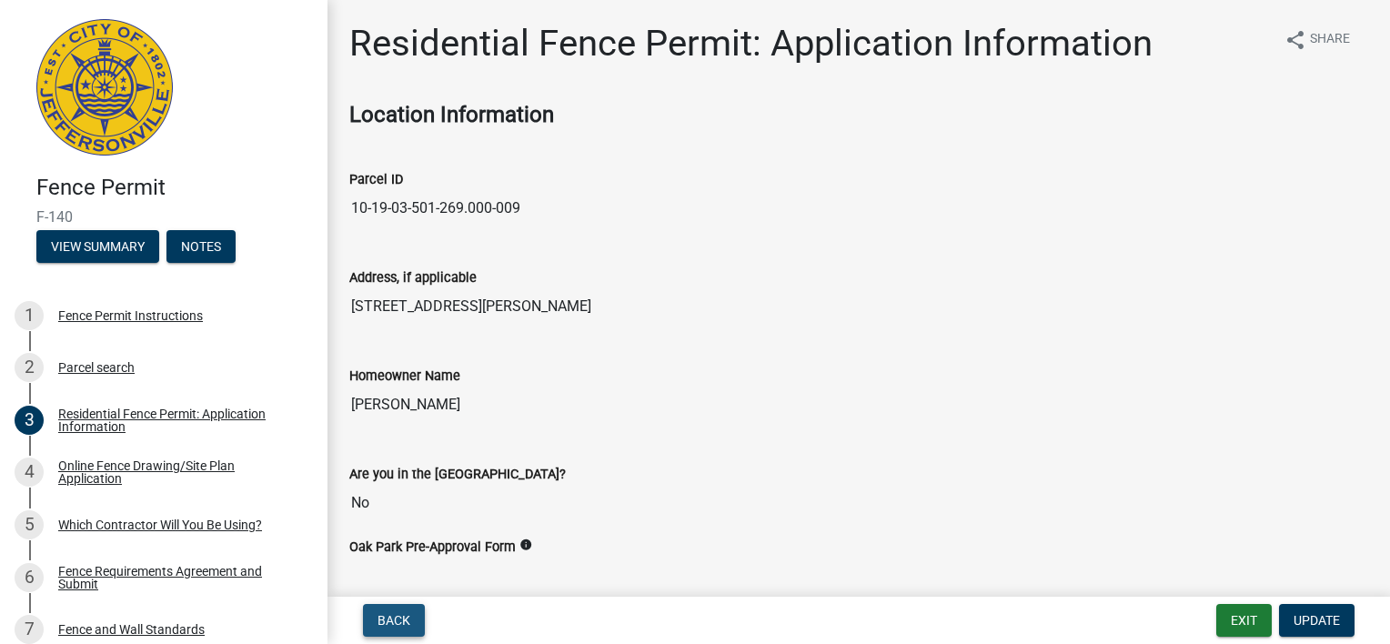
click at [398, 619] on span "Back" at bounding box center [393, 620] width 33 height 15
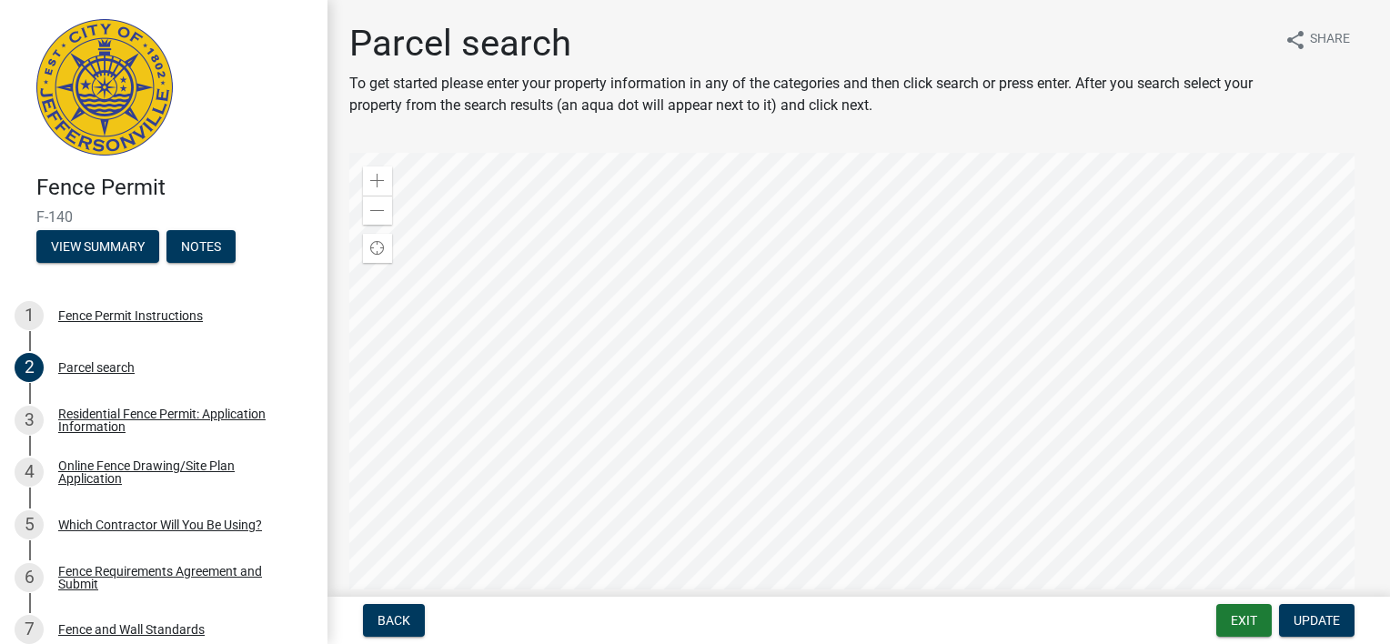
click at [114, 82] on img at bounding box center [104, 87] width 136 height 136
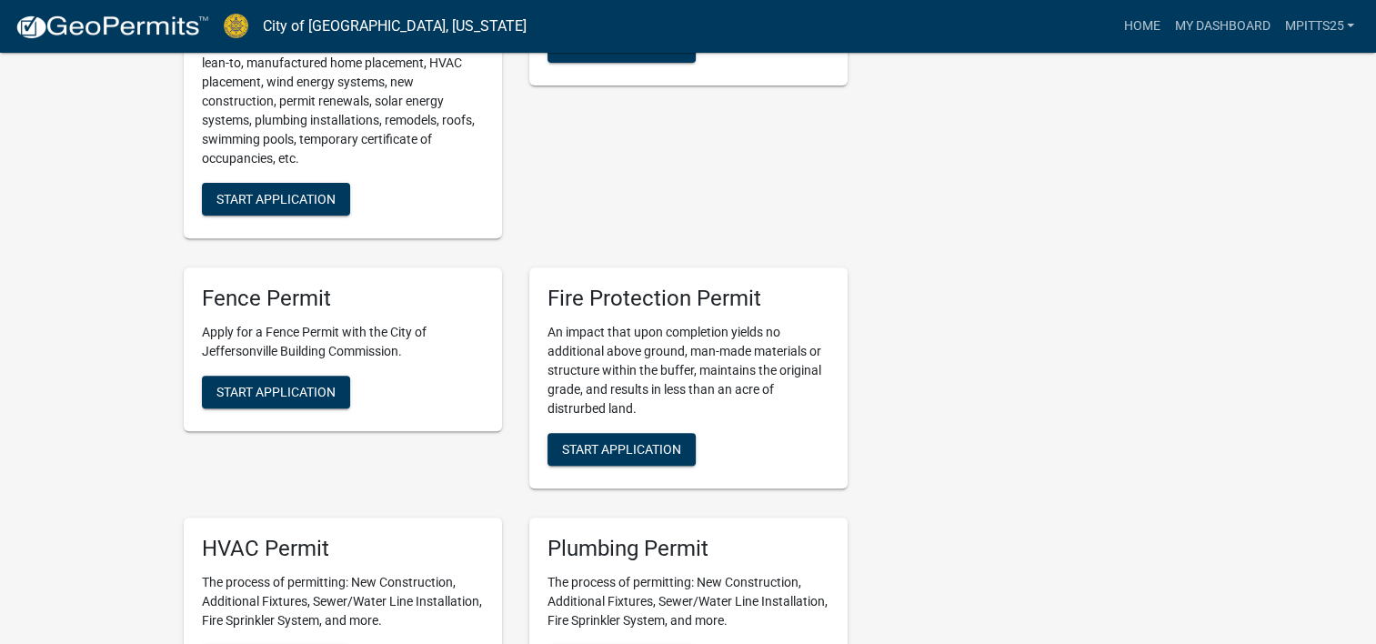
scroll to position [637, 0]
click at [293, 384] on span "Start Application" at bounding box center [275, 391] width 119 height 15
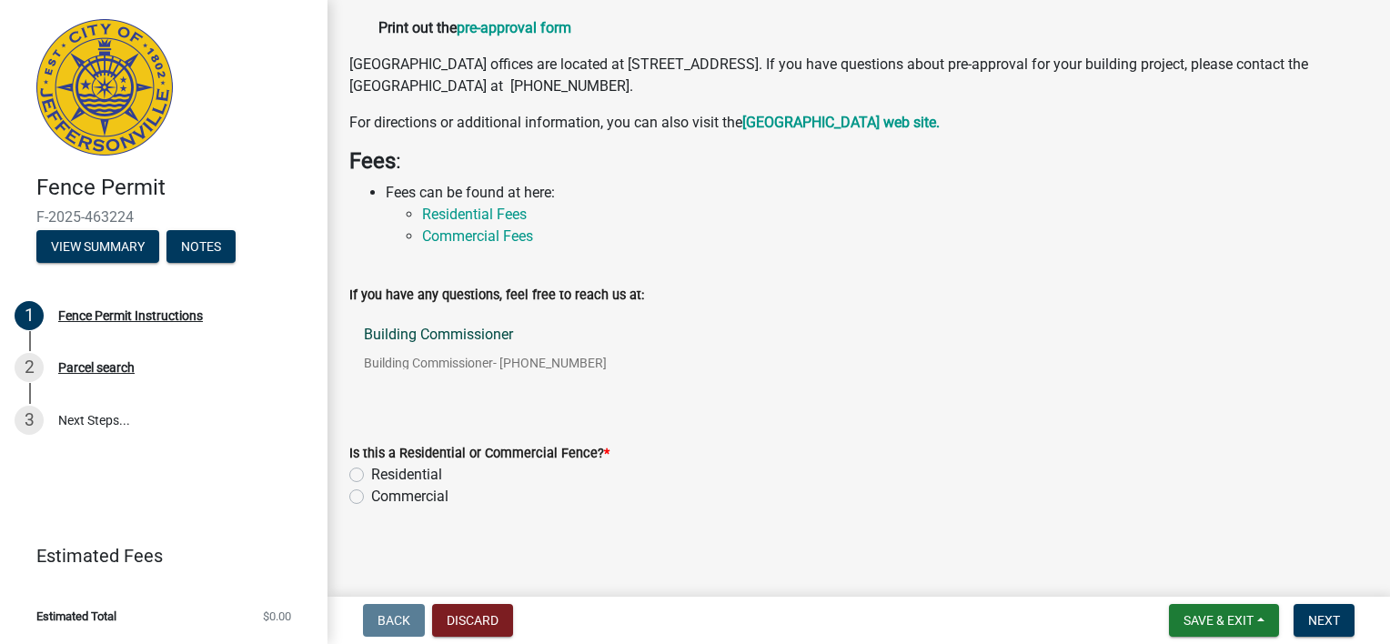
scroll to position [298, 0]
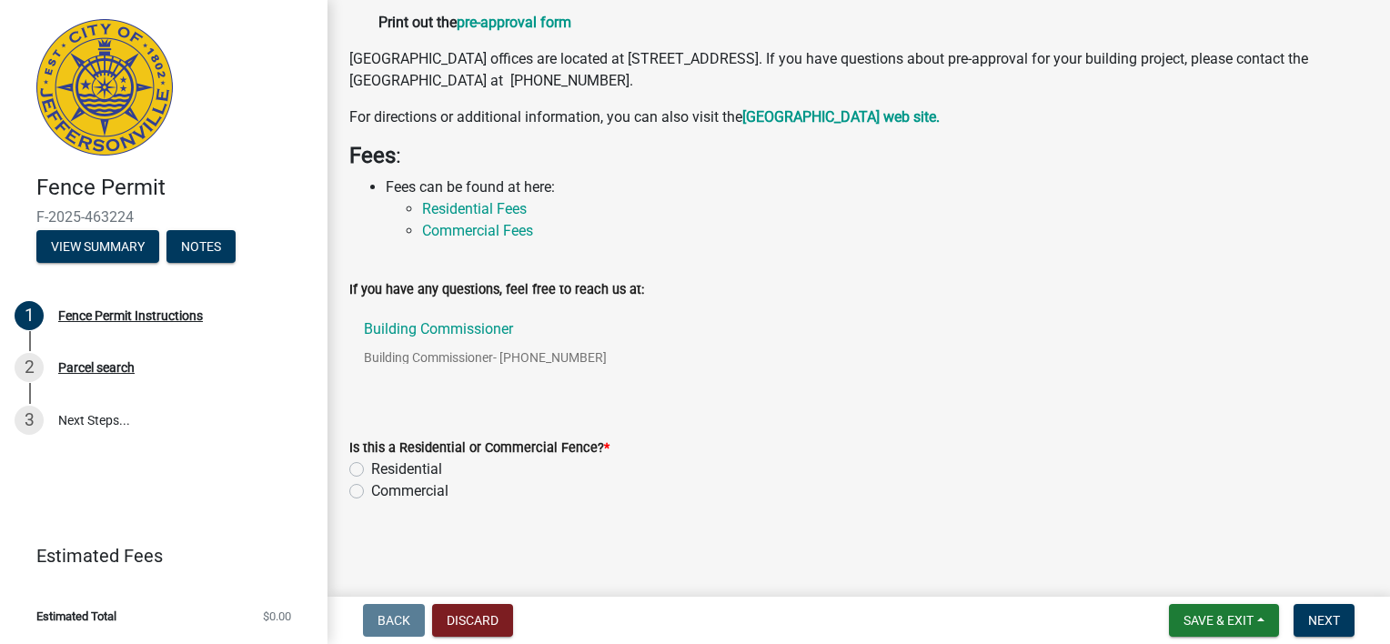
click at [400, 464] on label "Residential" at bounding box center [406, 469] width 71 height 22
click at [383, 464] on input "Residential" at bounding box center [377, 464] width 12 height 12
radio input "true"
click at [1329, 626] on span "Next" at bounding box center [1324, 620] width 32 height 15
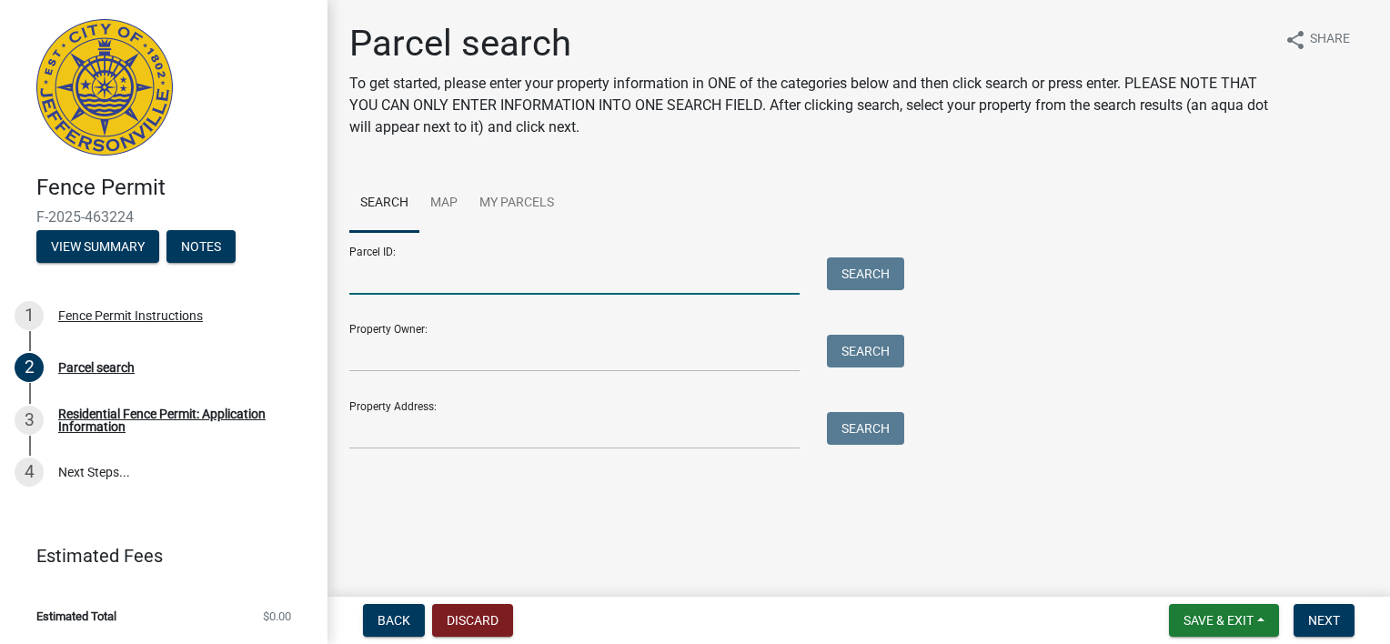
click at [419, 275] on input "Parcel ID:" at bounding box center [574, 275] width 450 height 37
